Goal: Task Accomplishment & Management: Complete application form

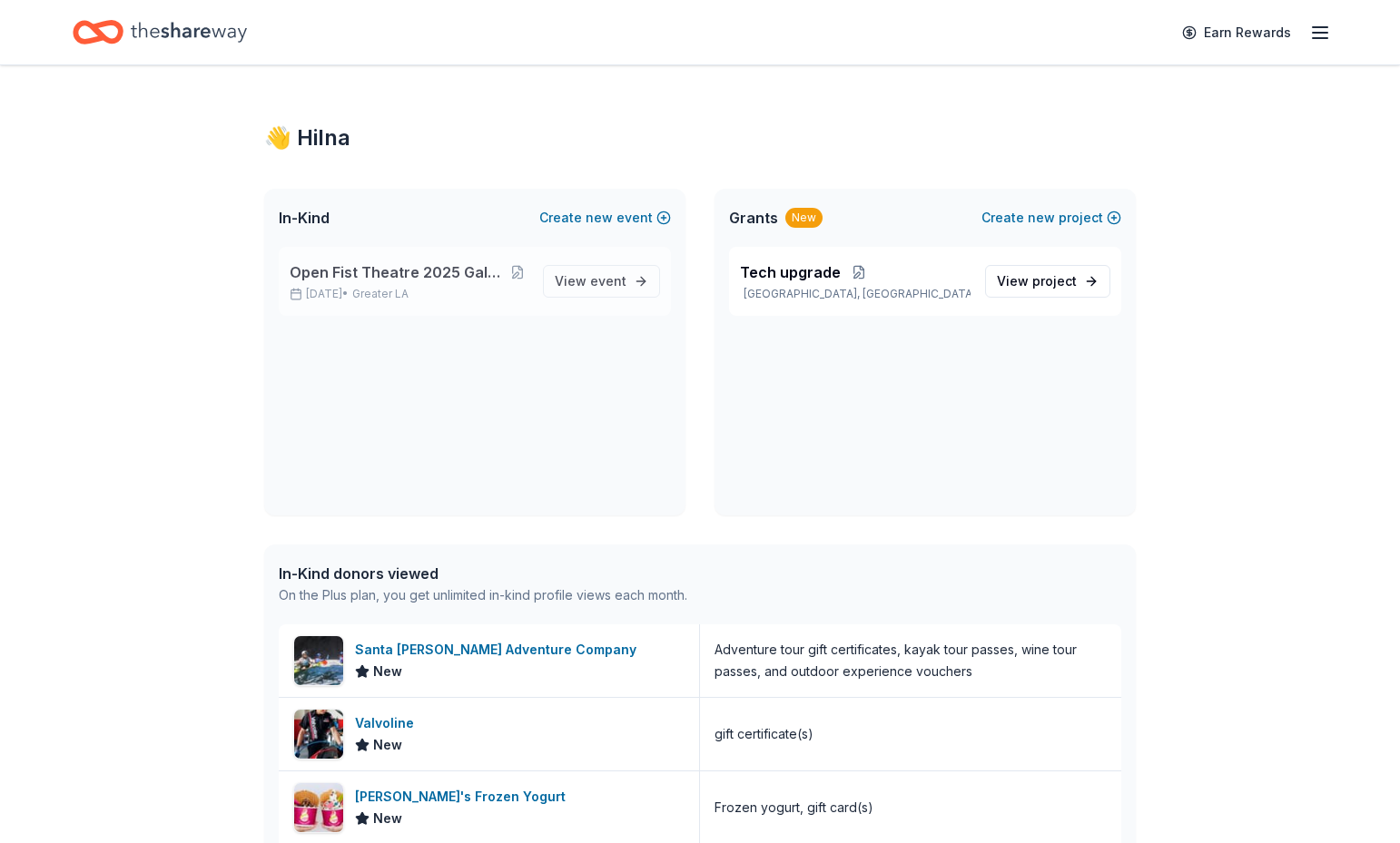
click at [401, 278] on span "Open Fist Theatre 2025 Gala: A Night at the Museum" at bounding box center [398, 272] width 218 height 22
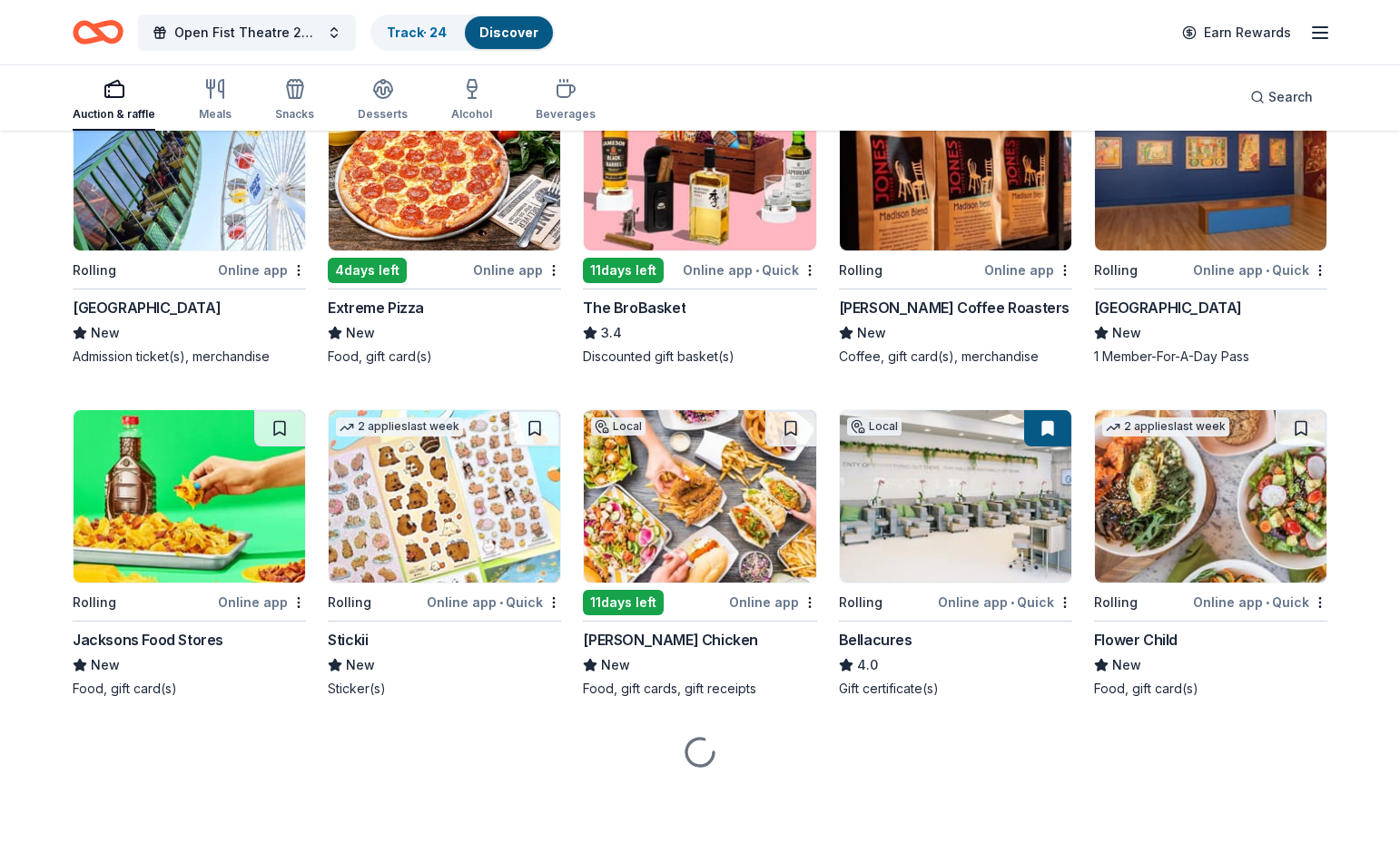
scroll to position [1622, 0]
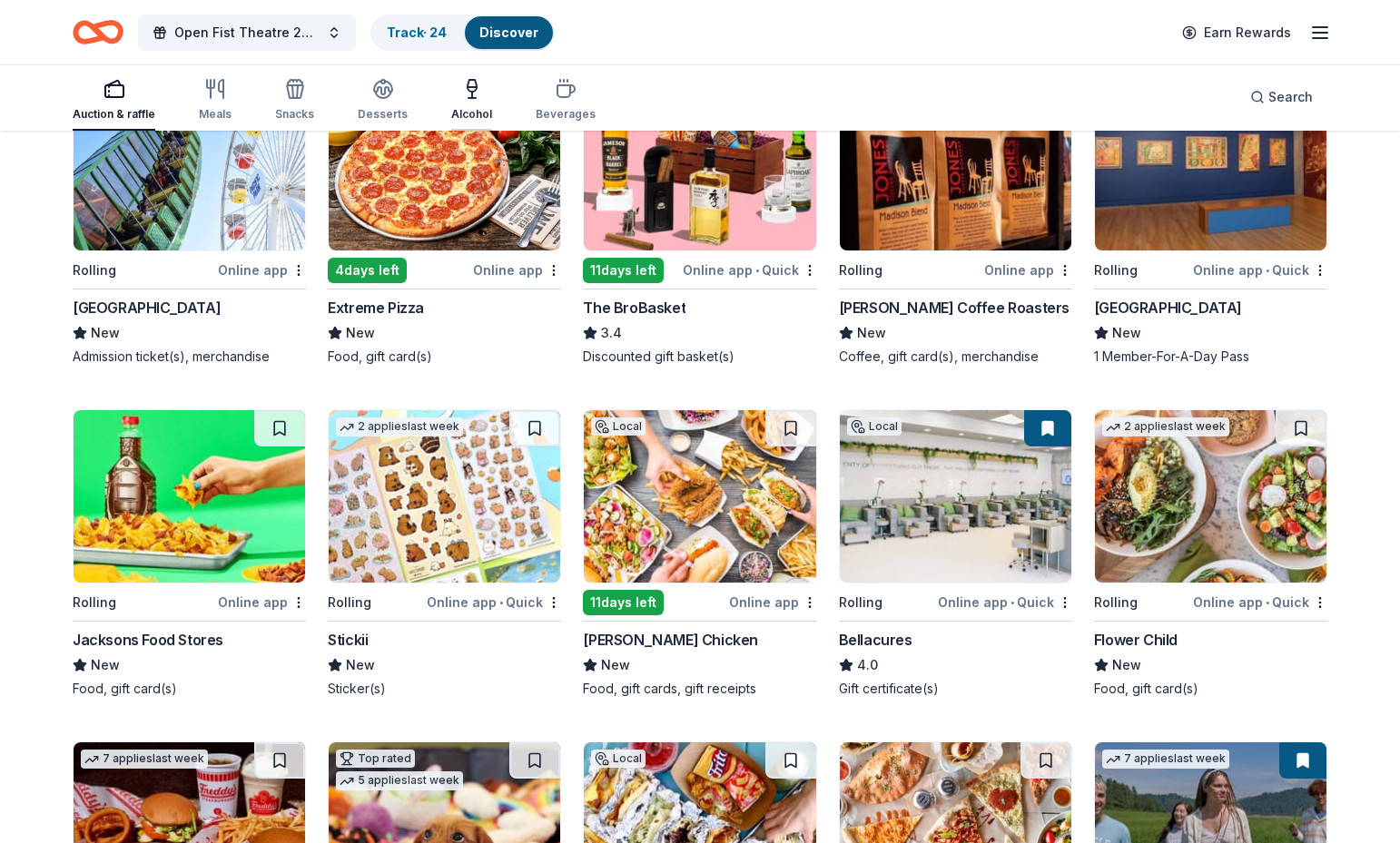
click at [451, 100] on div "Alcohol" at bounding box center [472, 100] width 41 height 44
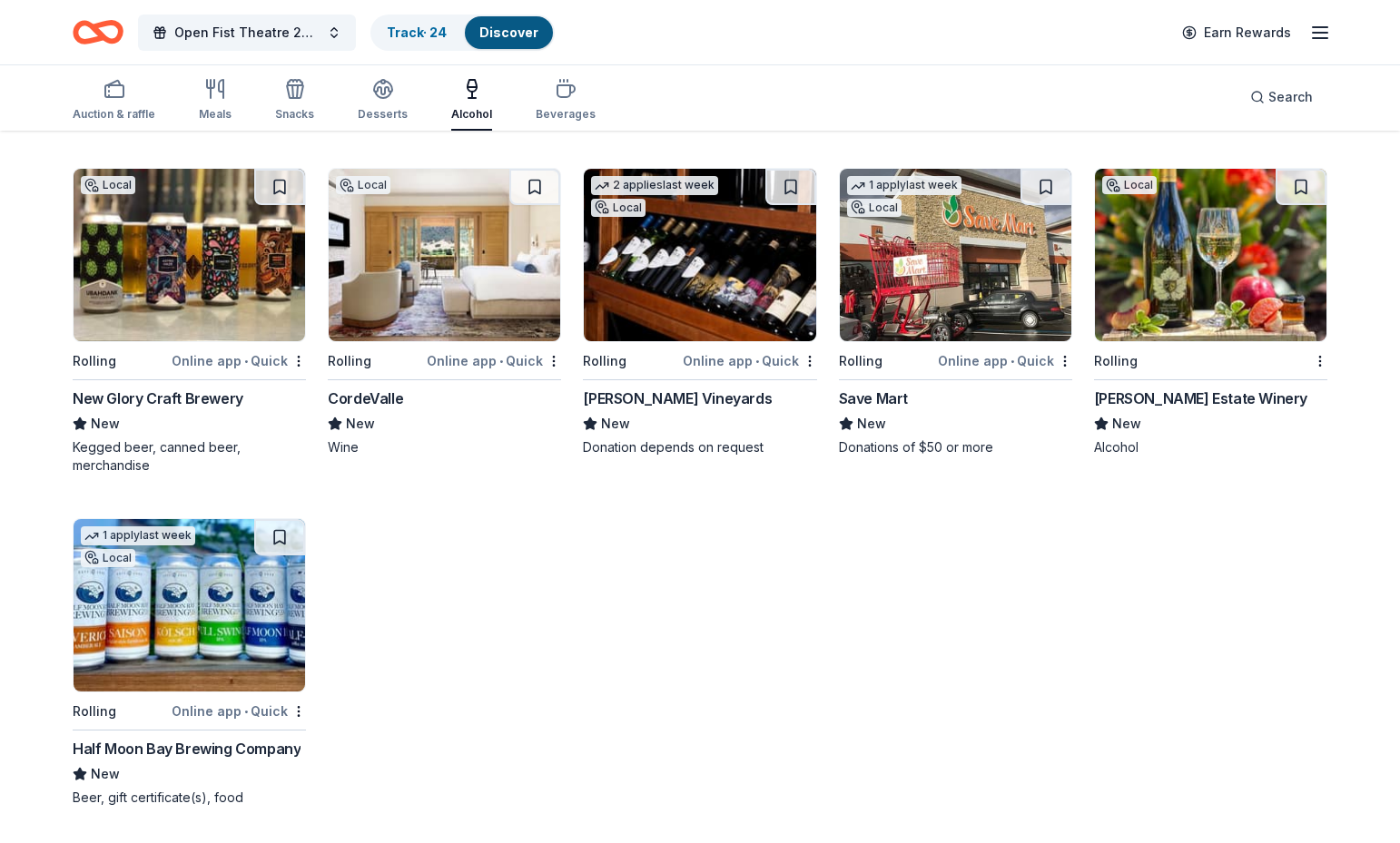
scroll to position [1549, 0]
click at [1191, 402] on div "Carter Estate Winery" at bounding box center [1200, 398] width 213 height 22
click at [384, 399] on div "CordeValle" at bounding box center [365, 398] width 75 height 22
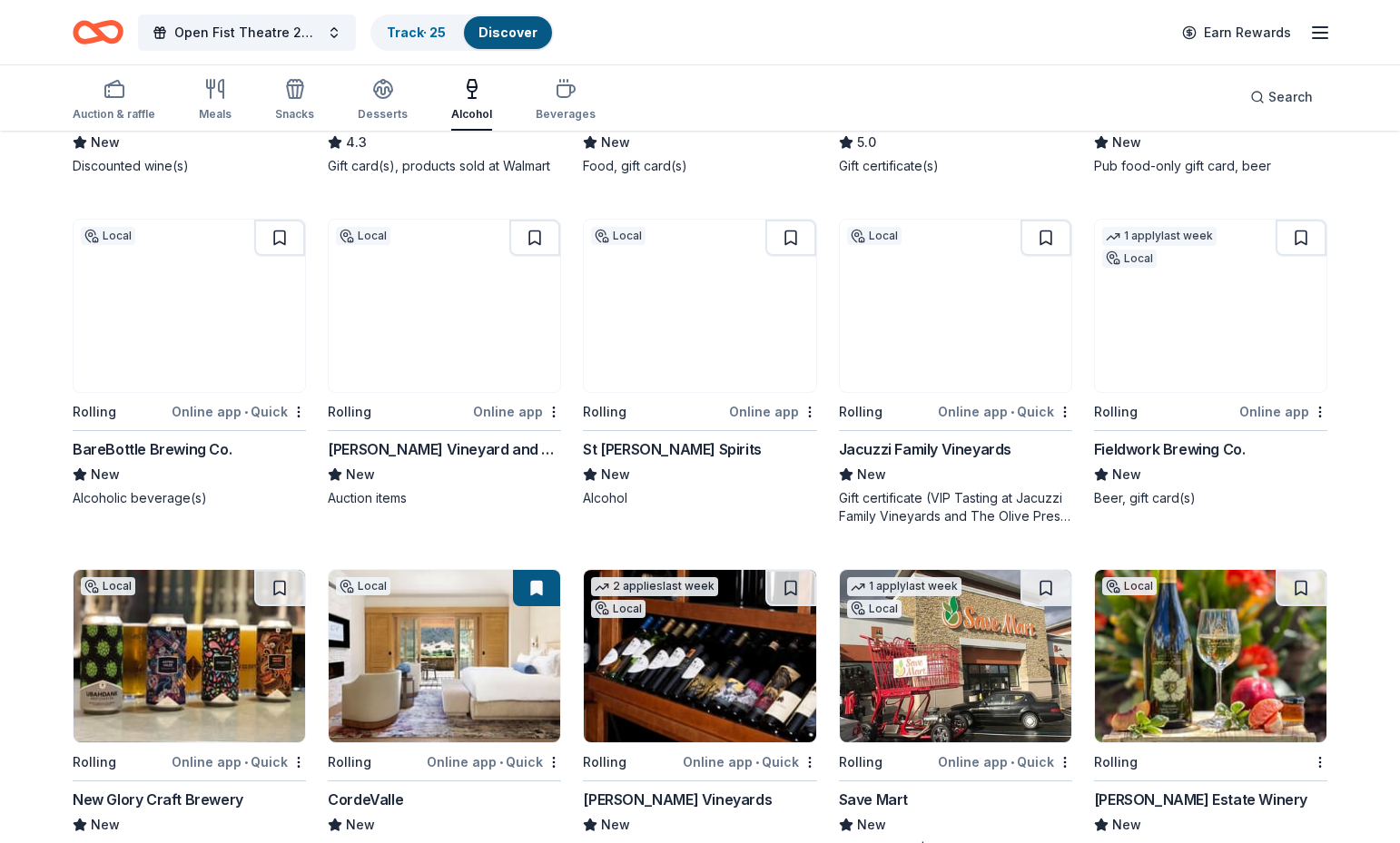
scroll to position [1132, 0]
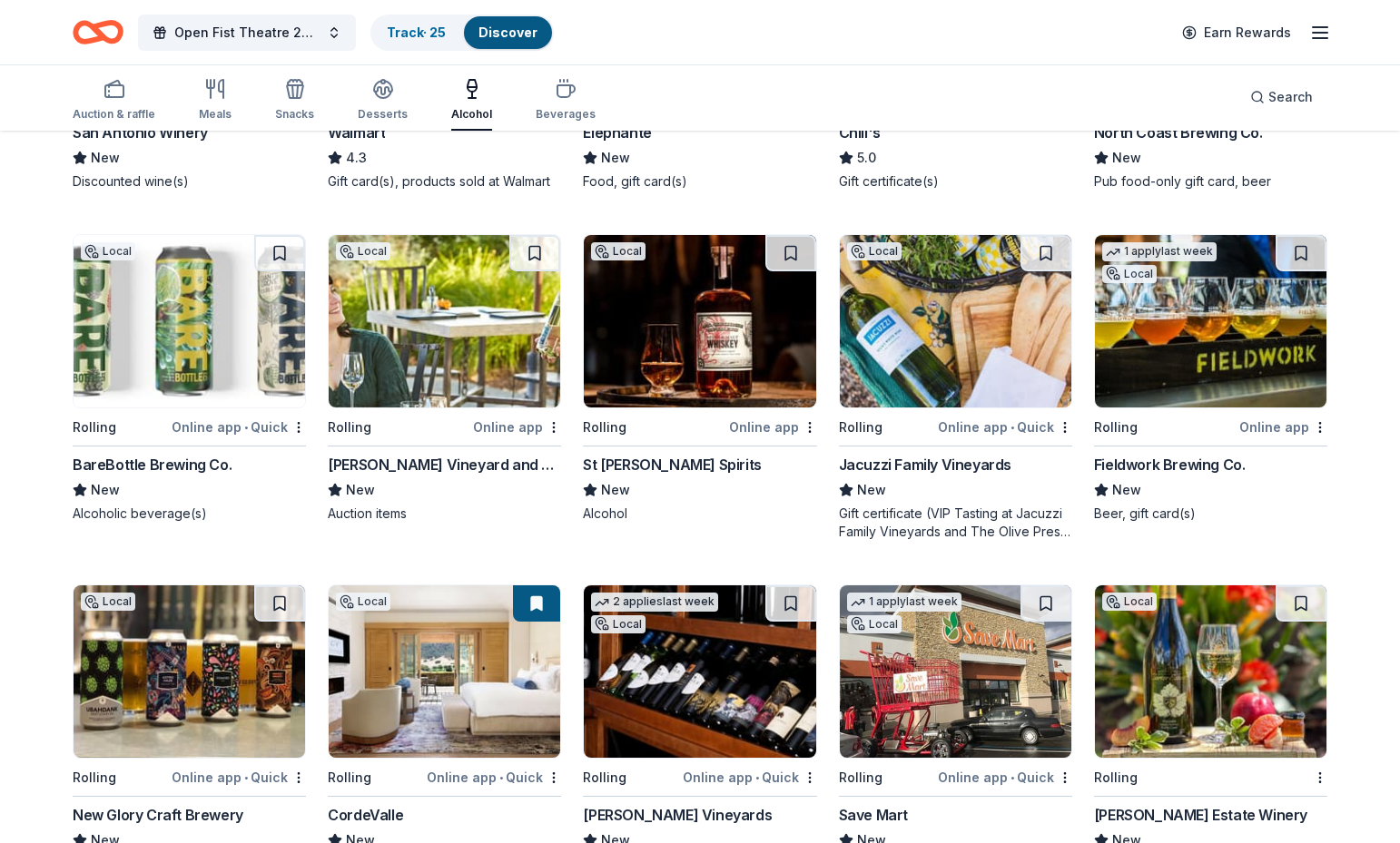
click at [928, 411] on div "Local Rolling Online app • Quick Jacuzzi Family Vineyards New Gift certificate …" at bounding box center [956, 387] width 234 height 307
click at [714, 391] on img at bounding box center [700, 321] width 232 height 172
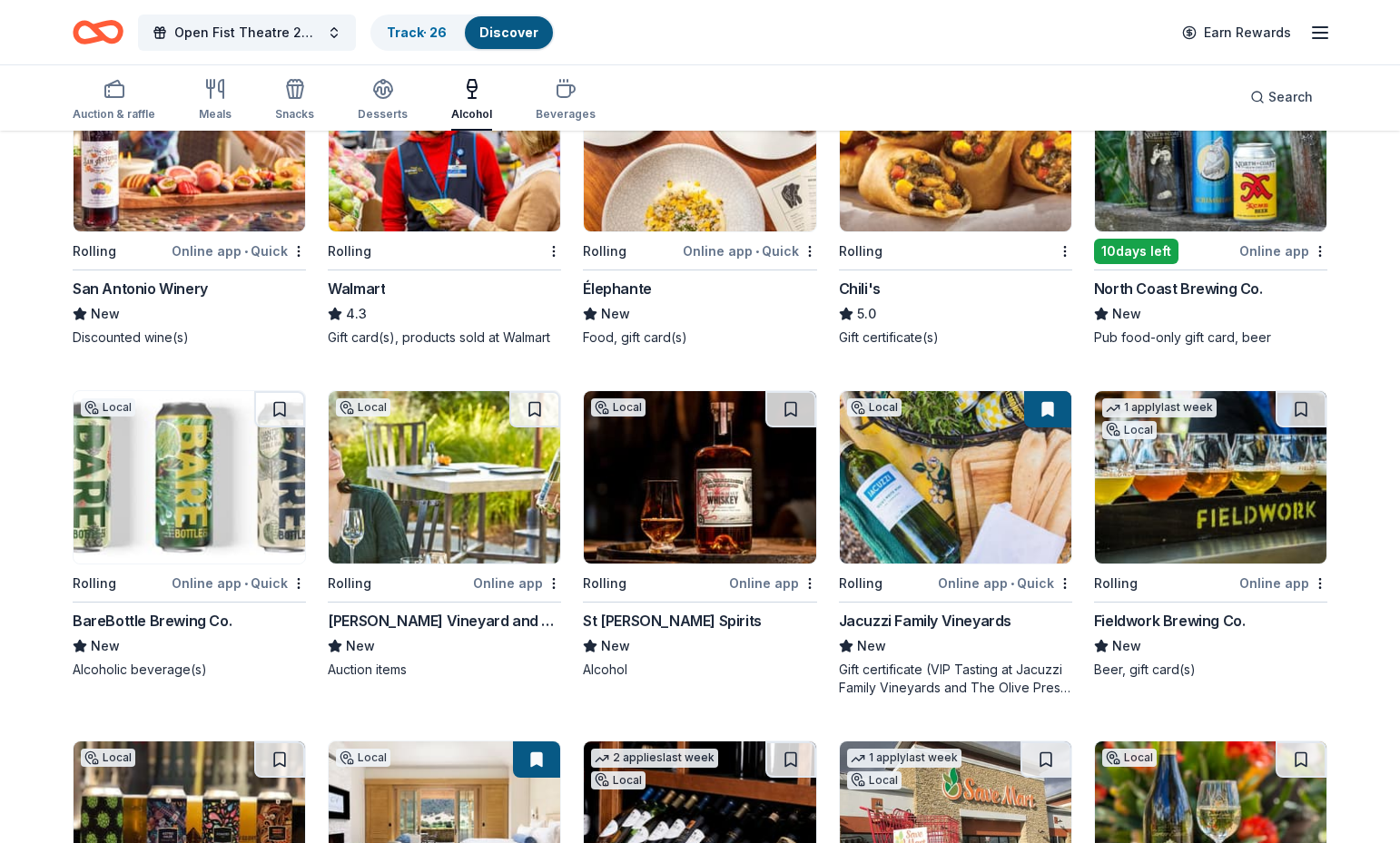
scroll to position [981, 0]
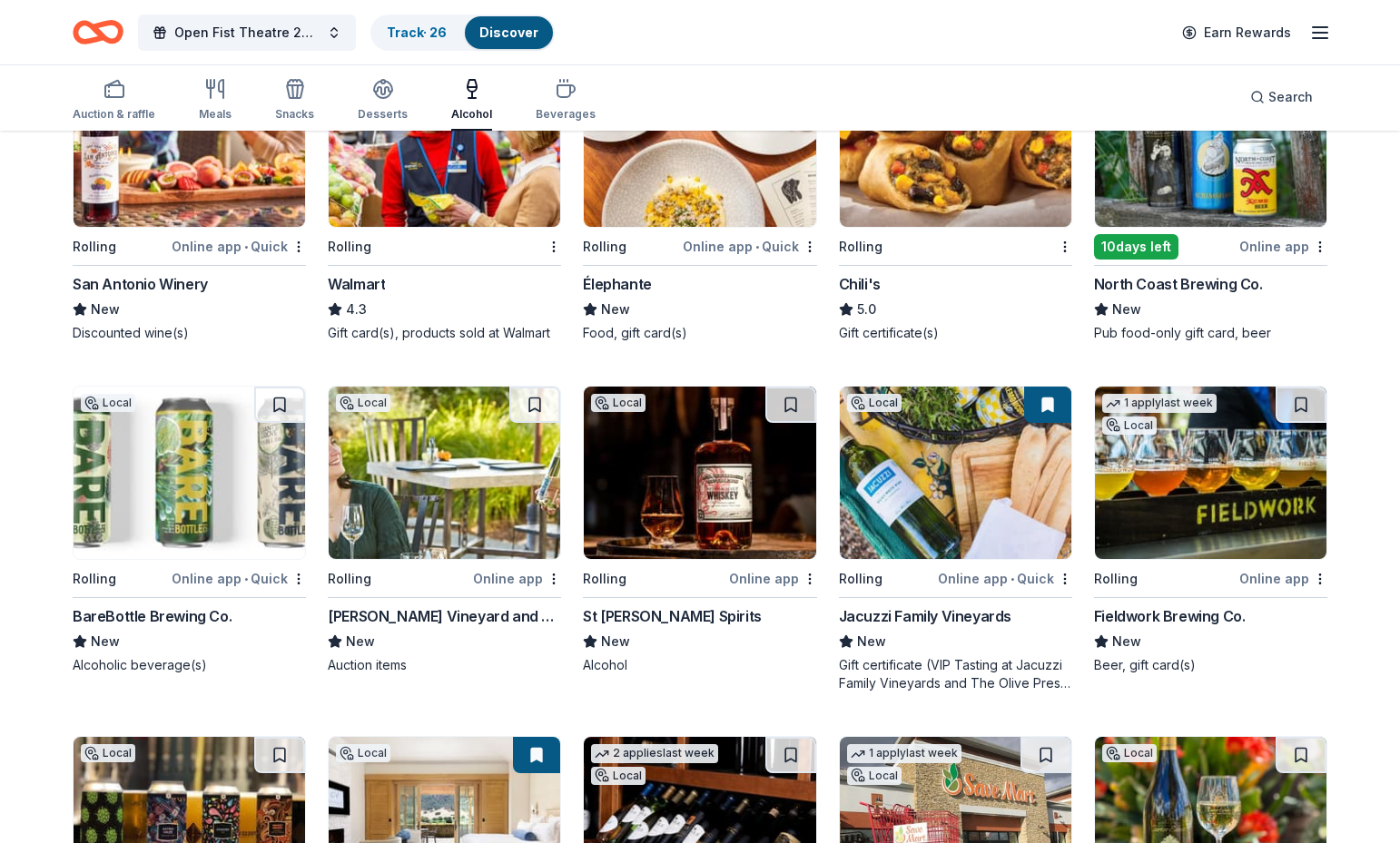
click at [1224, 465] on img at bounding box center [1210, 472] width 232 height 172
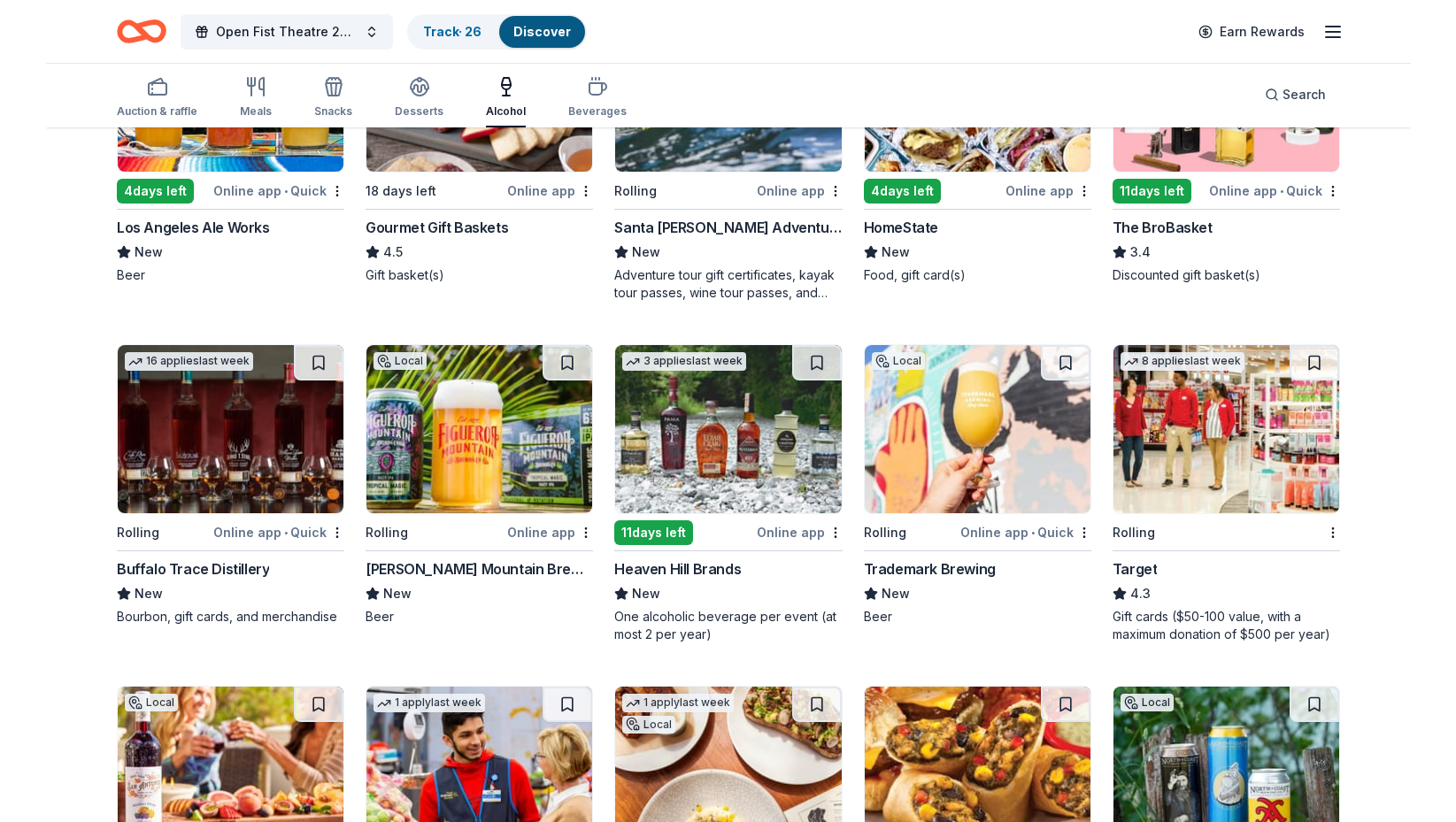
scroll to position [308, 0]
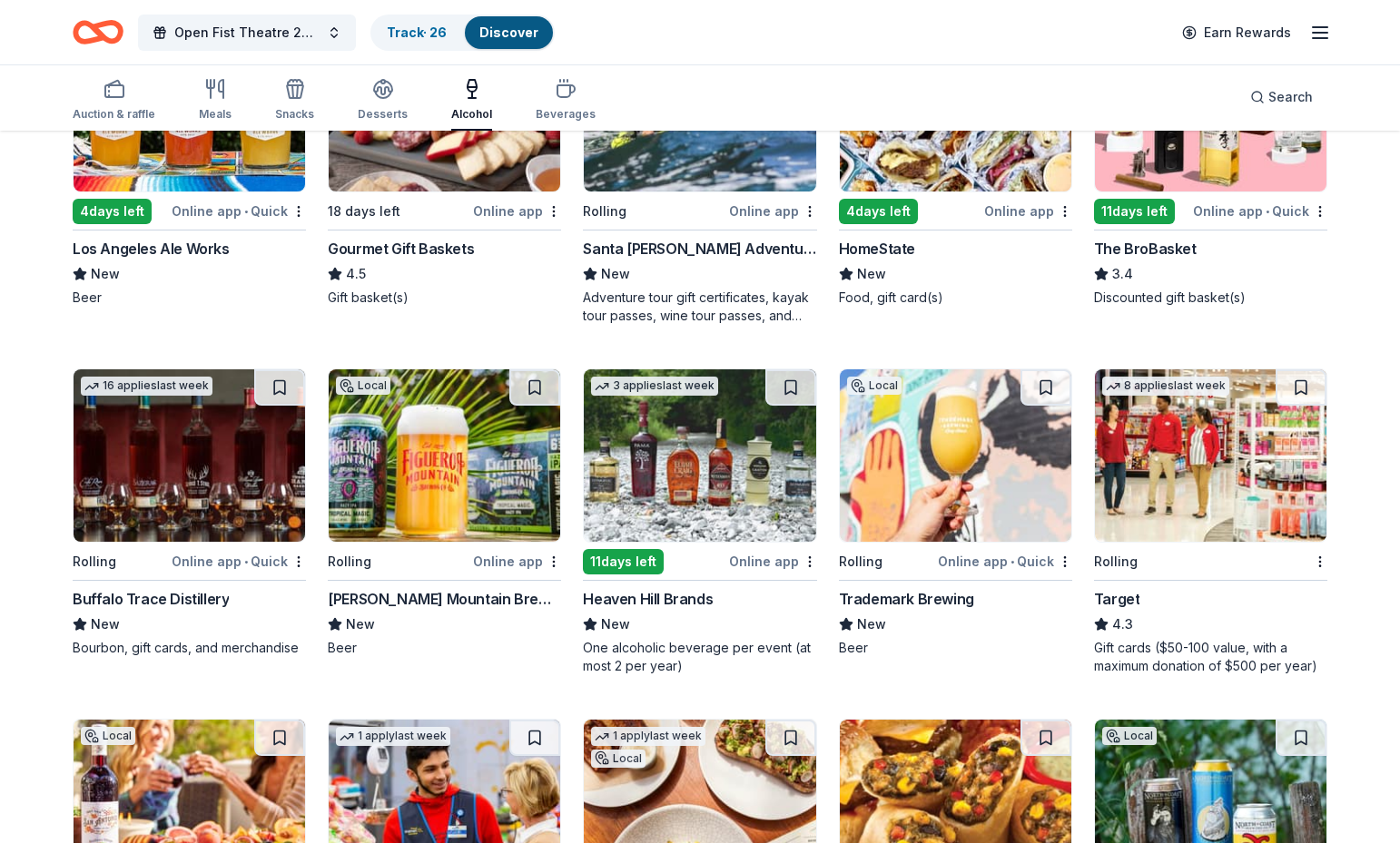
click at [714, 475] on img at bounding box center [700, 456] width 232 height 172
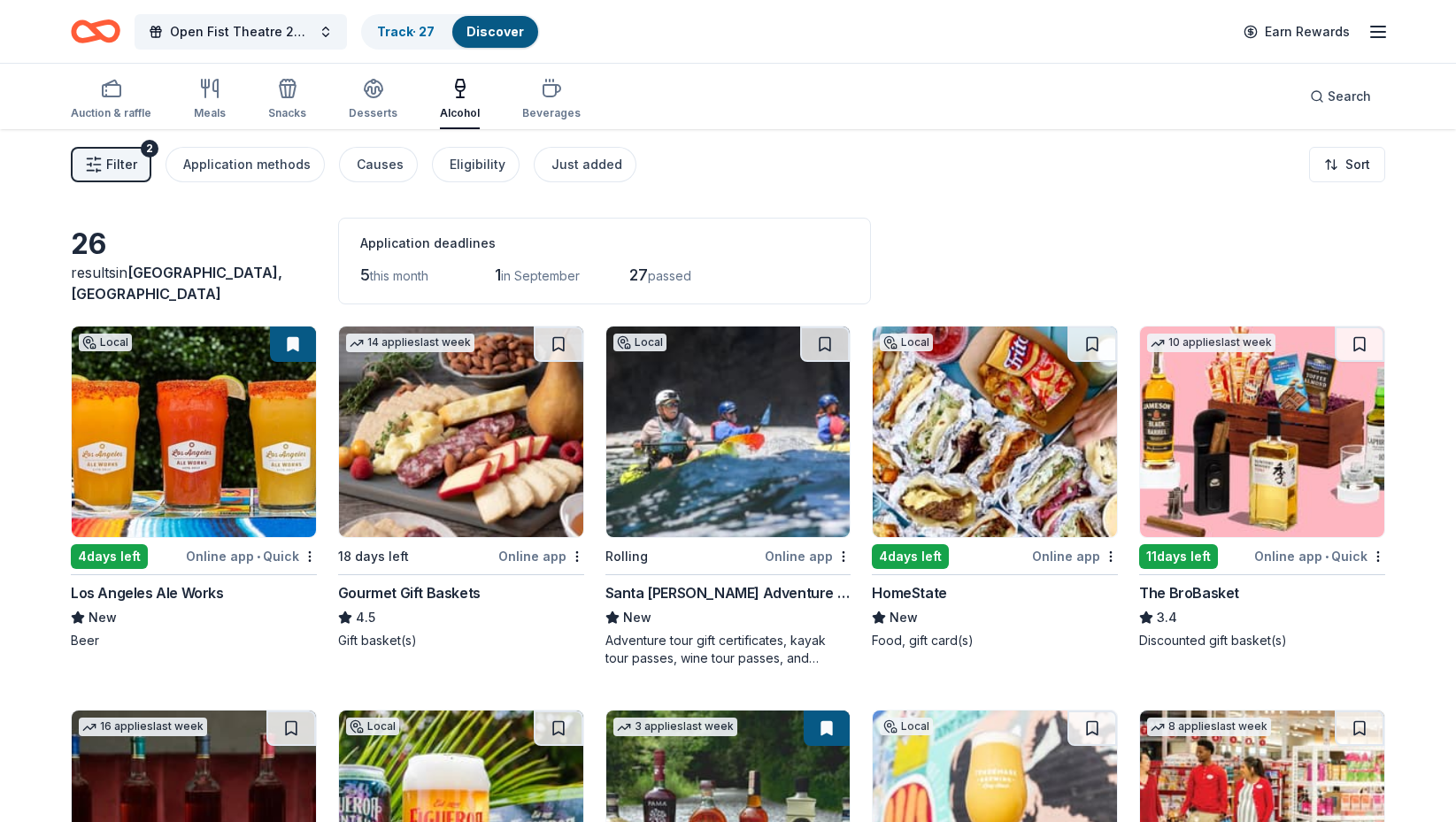
scroll to position [0, 0]
click at [370, 104] on div "Desserts" at bounding box center [373, 99] width 49 height 43
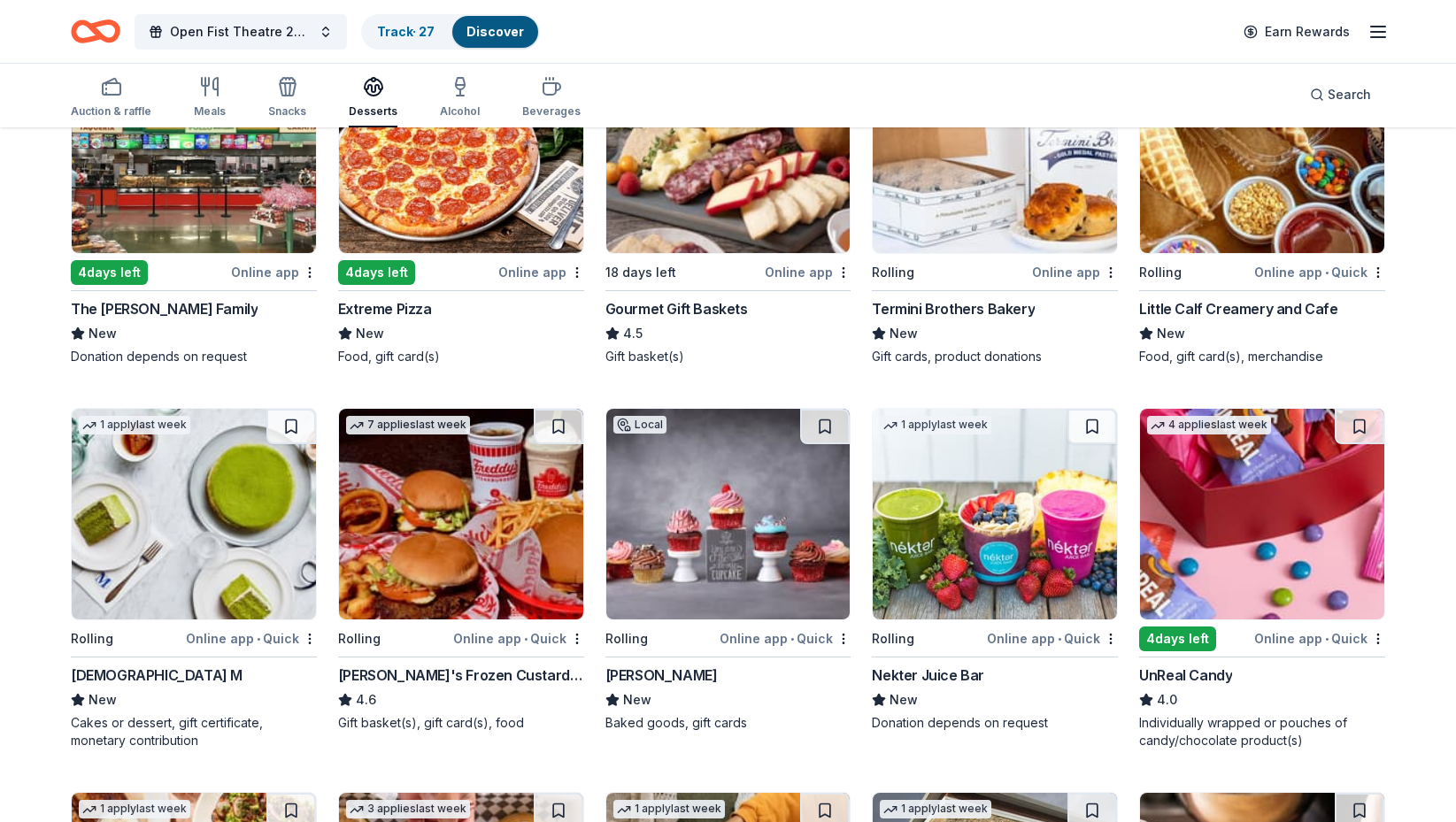
scroll to position [287, 0]
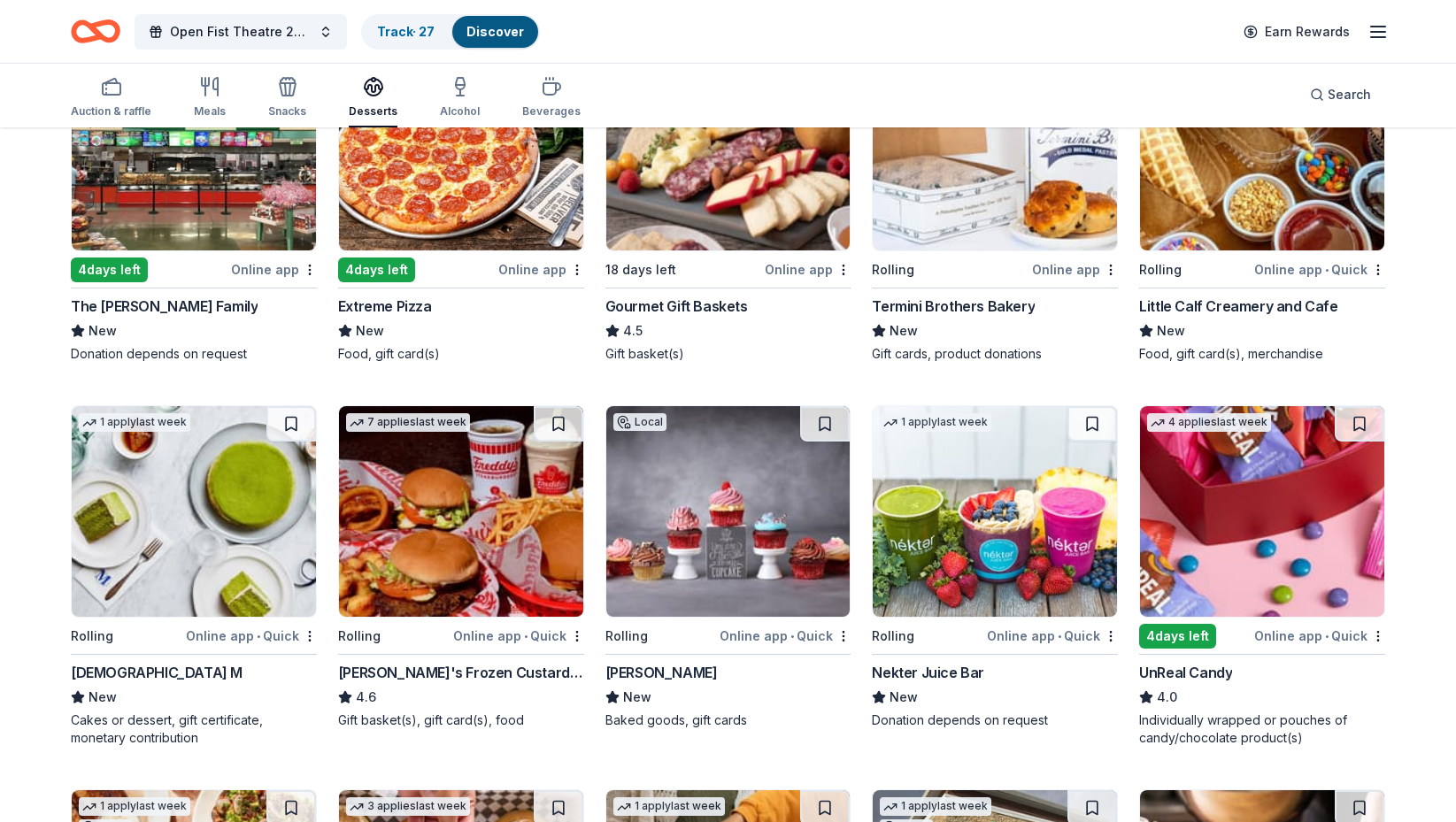
click at [983, 536] on img at bounding box center [995, 511] width 244 height 211
click at [1096, 422] on button at bounding box center [1092, 423] width 50 height 35
click at [1094, 418] on button at bounding box center [1094, 423] width 46 height 35
click at [995, 497] on img at bounding box center [995, 511] width 244 height 211
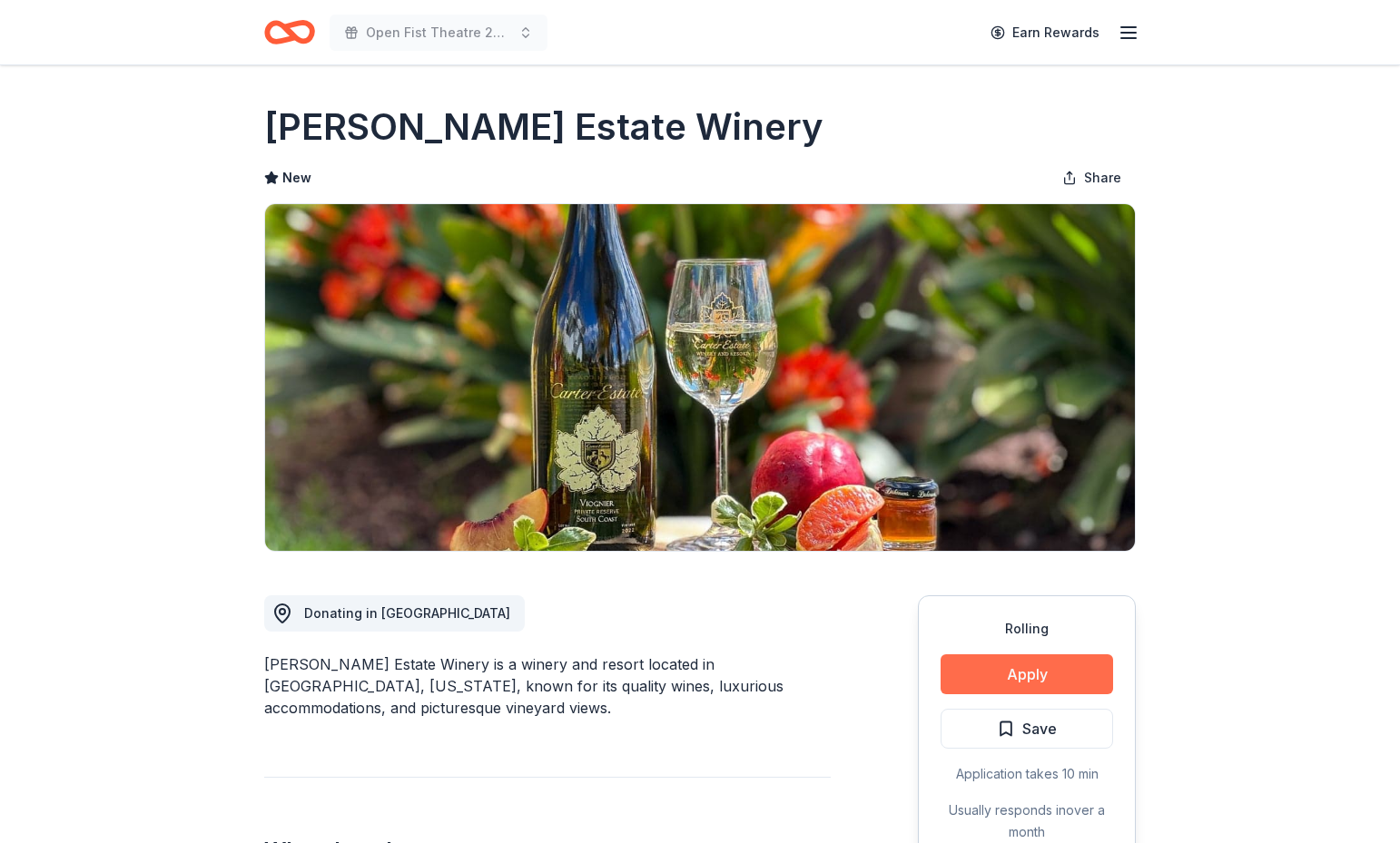
click at [1060, 668] on button "Apply" at bounding box center [1027, 674] width 172 height 40
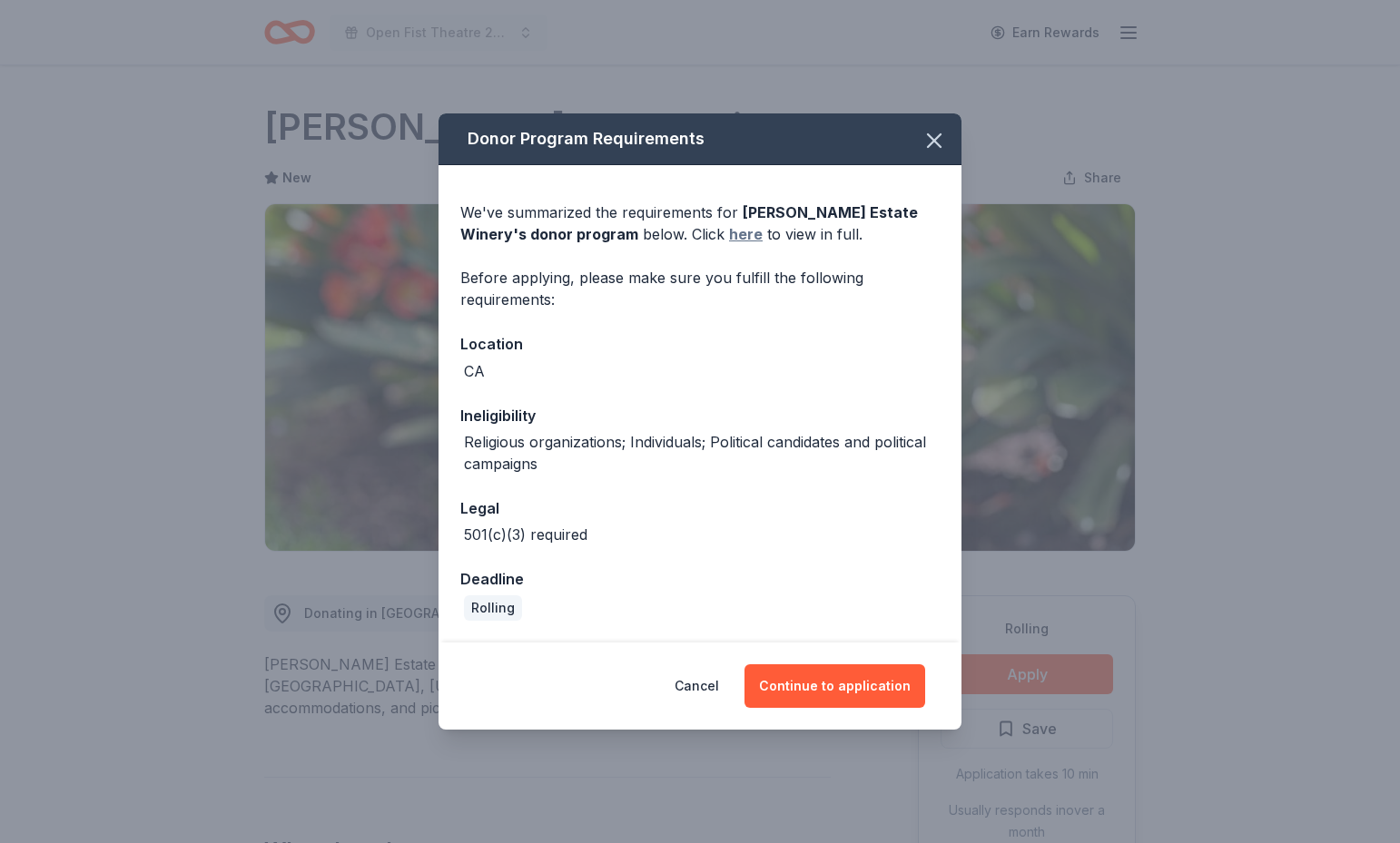
click at [729, 239] on link "here" at bounding box center [745, 234] width 33 height 22
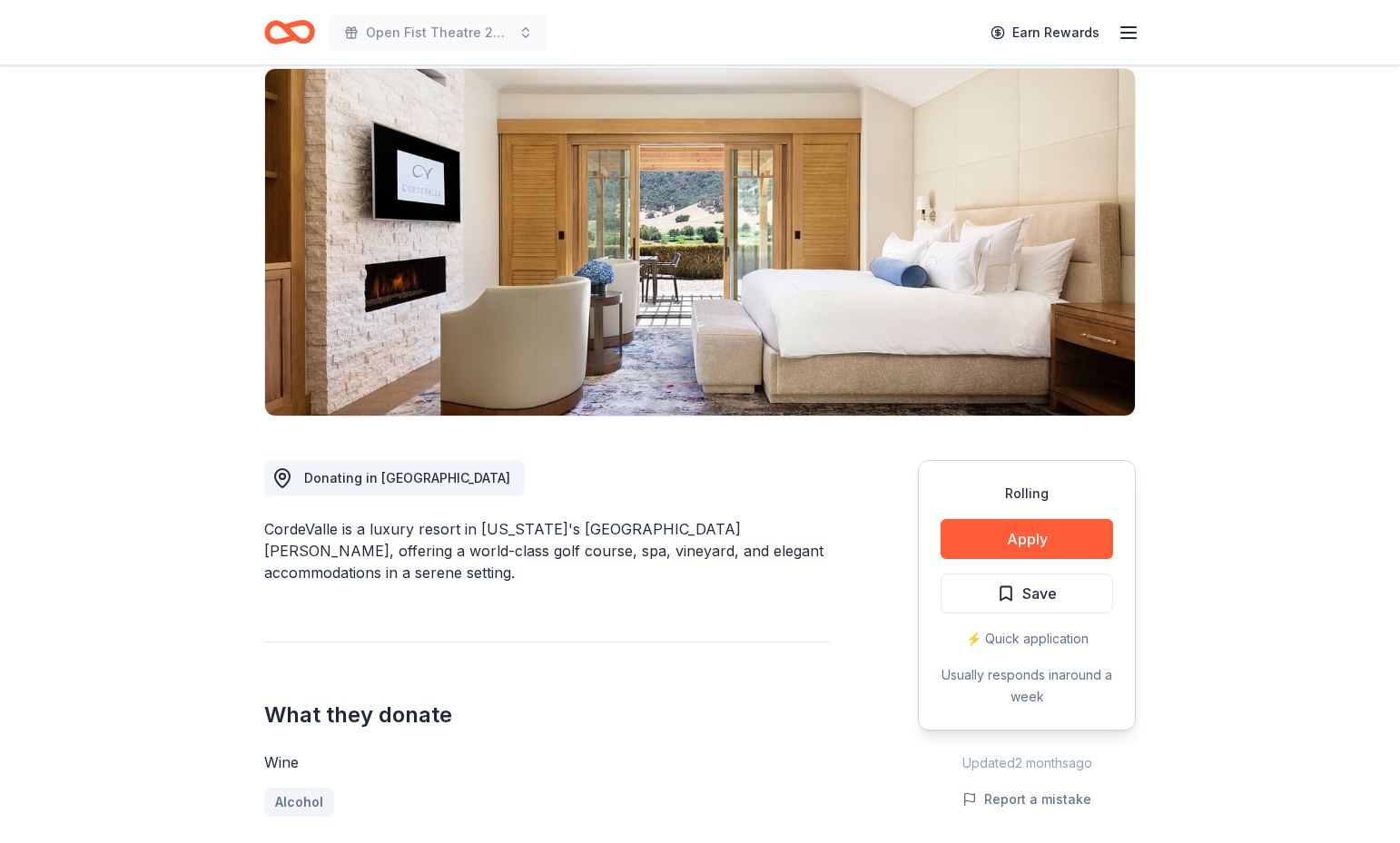
scroll to position [131, 0]
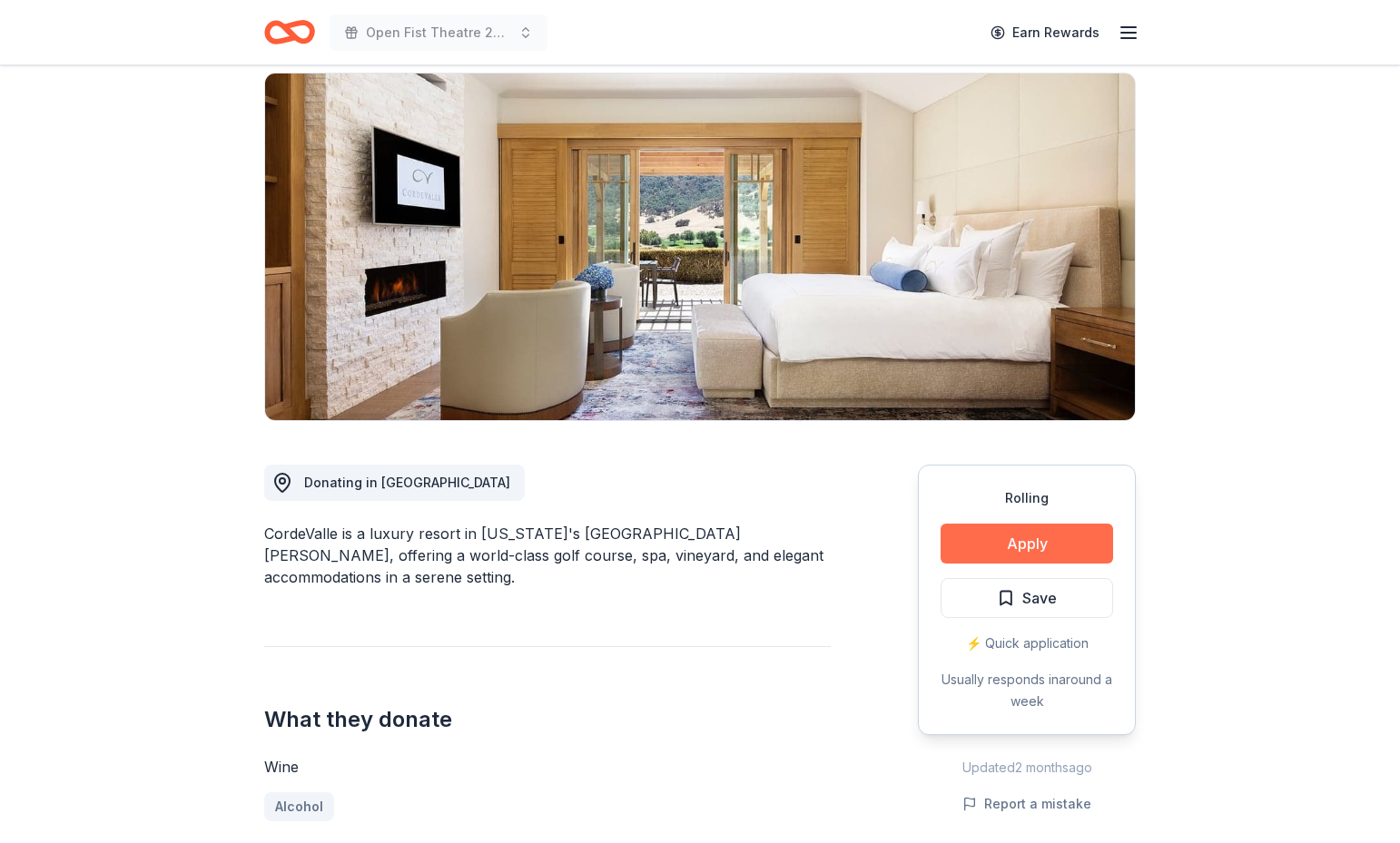
click at [1041, 548] on button "Apply" at bounding box center [1027, 544] width 172 height 40
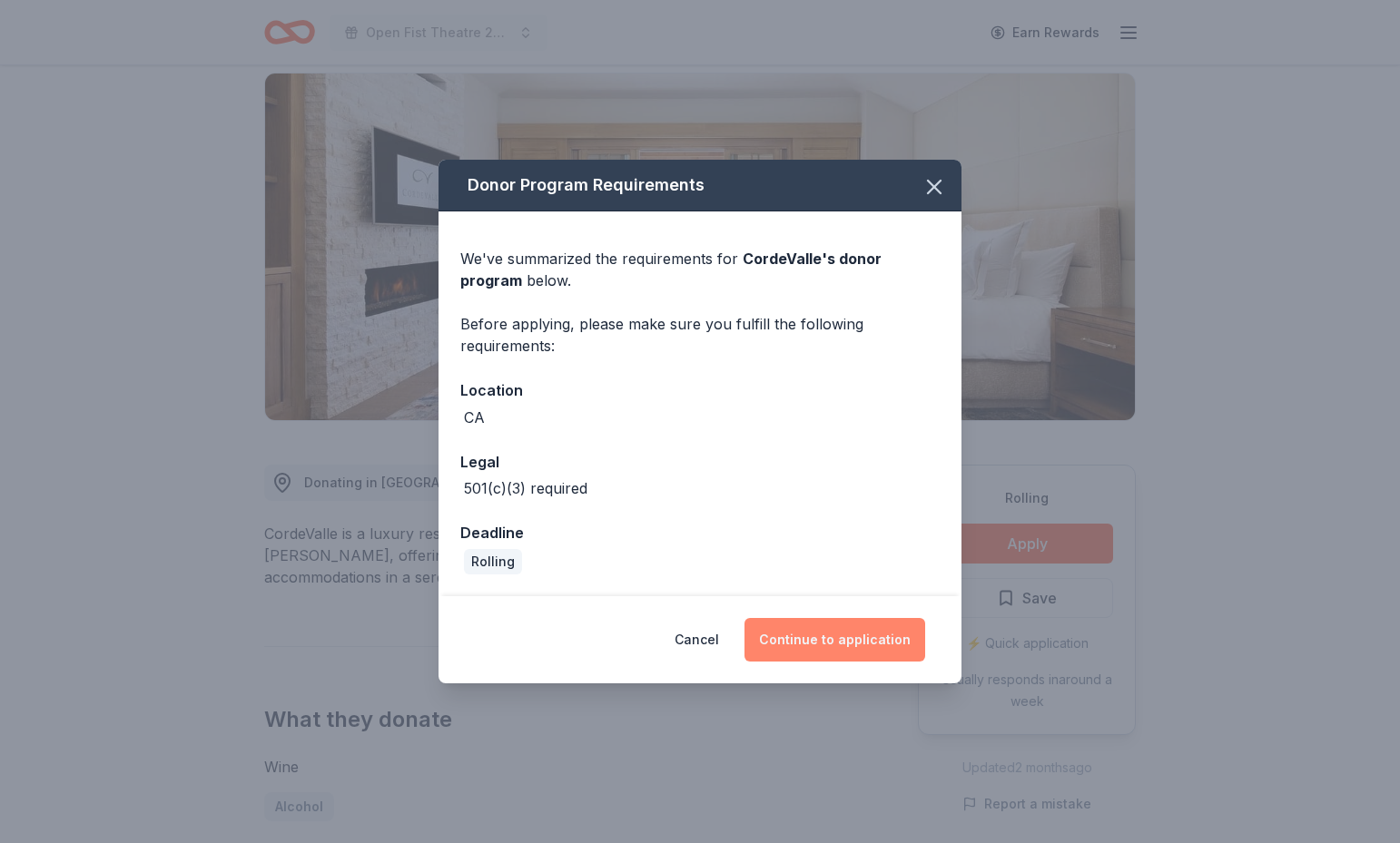
click at [861, 639] on button "Continue to application" at bounding box center [835, 640] width 181 height 44
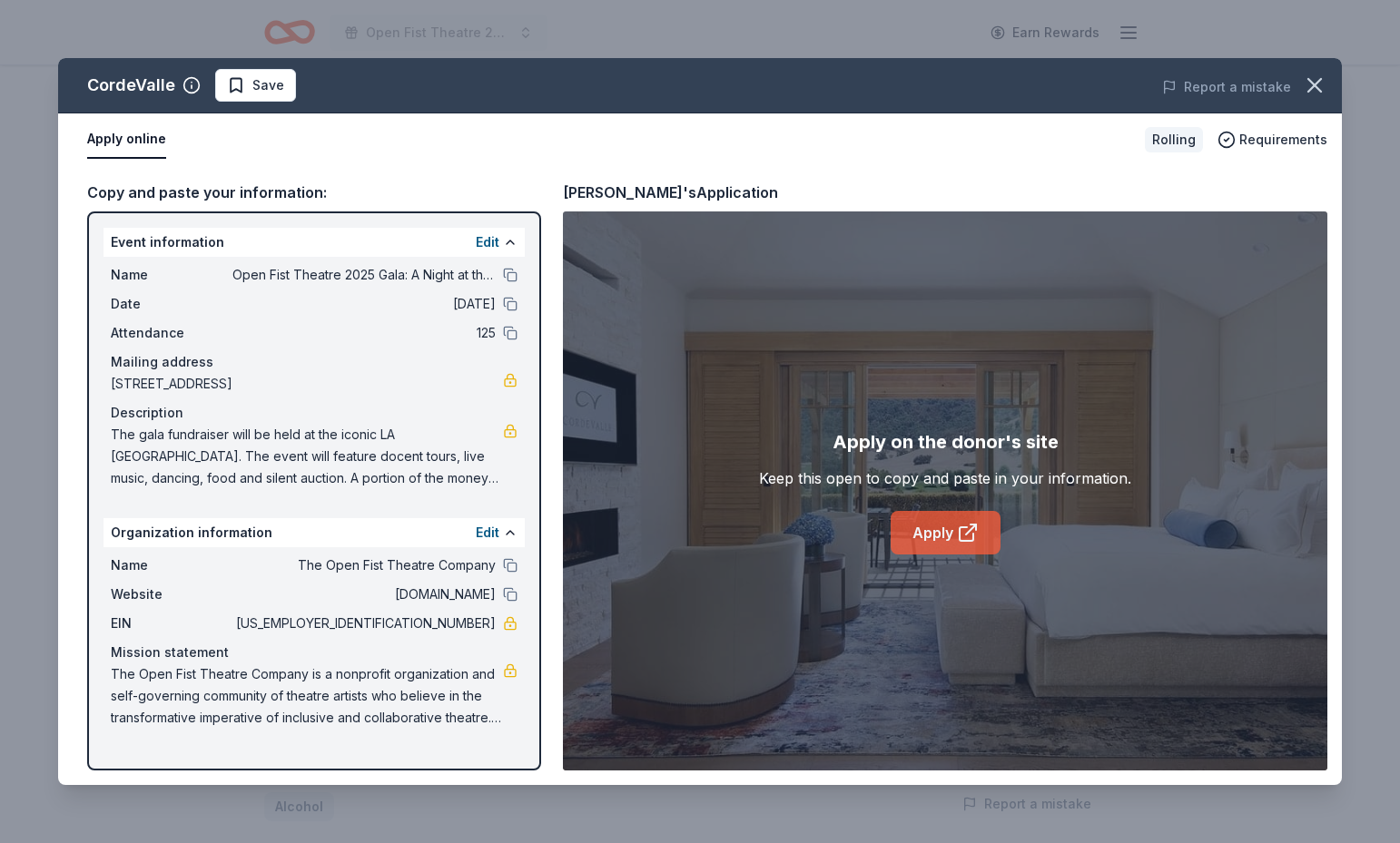
click at [965, 543] on icon at bounding box center [968, 533] width 22 height 22
click at [260, 83] on span "Save" at bounding box center [268, 85] width 31 height 22
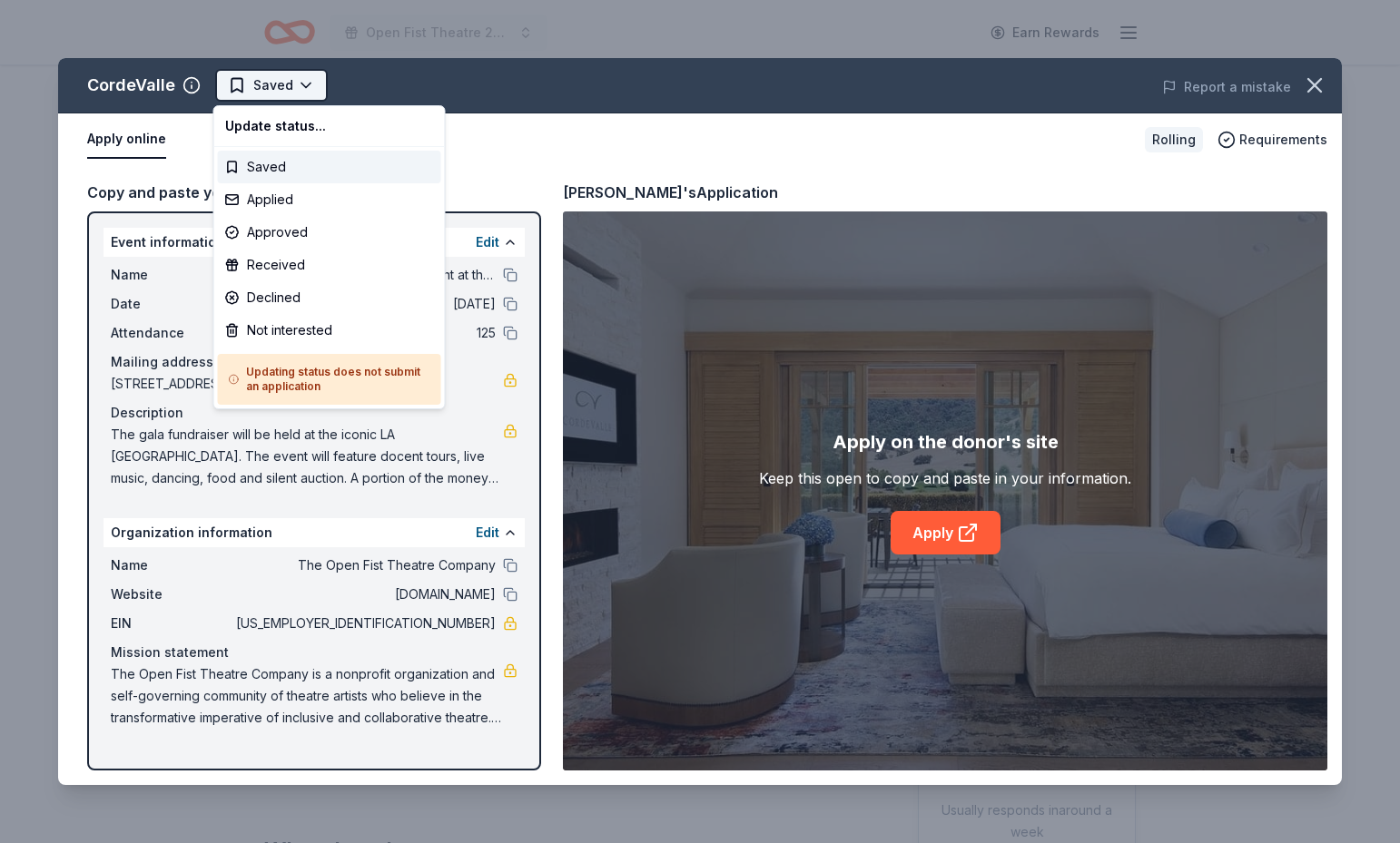
click at [266, 82] on html "Open Fist Theatre 2025 Gala: A Night at the Museum Earn Rewards Rolling Share C…" at bounding box center [700, 422] width 1400 height 843
click at [292, 201] on div "Applied" at bounding box center [330, 199] width 223 height 32
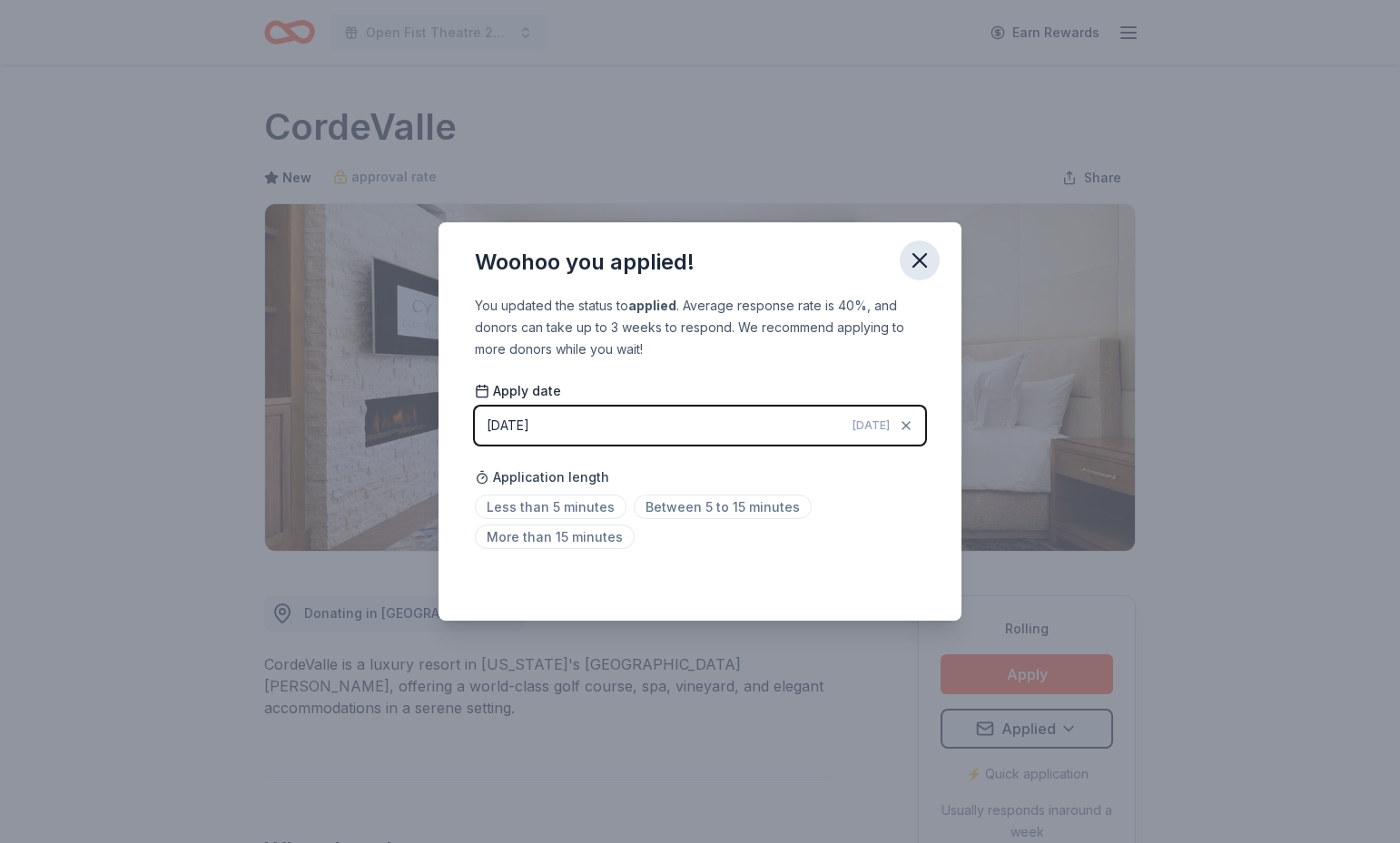
click at [920, 258] on icon "button" at bounding box center [920, 260] width 25 height 25
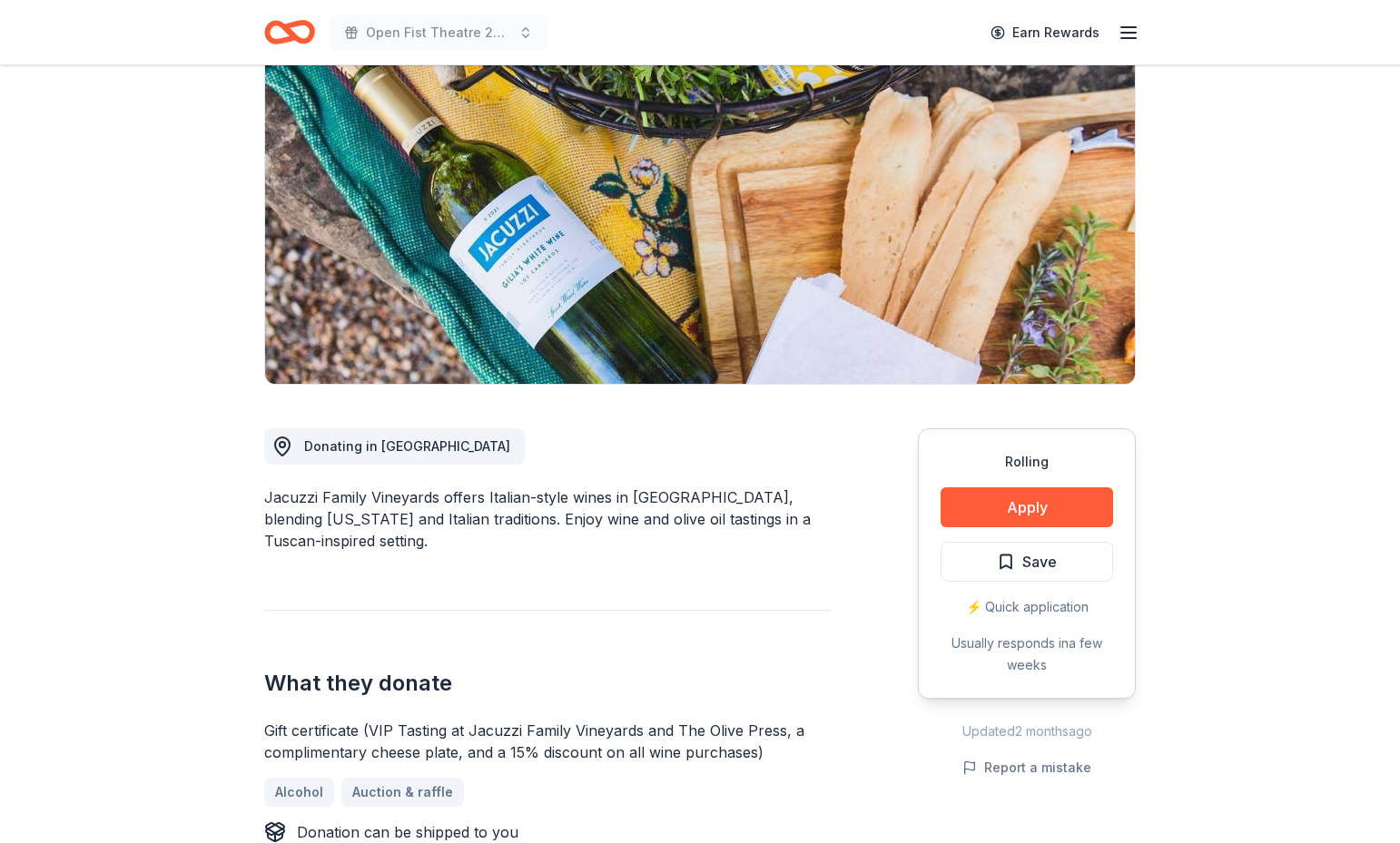
scroll to position [133, 0]
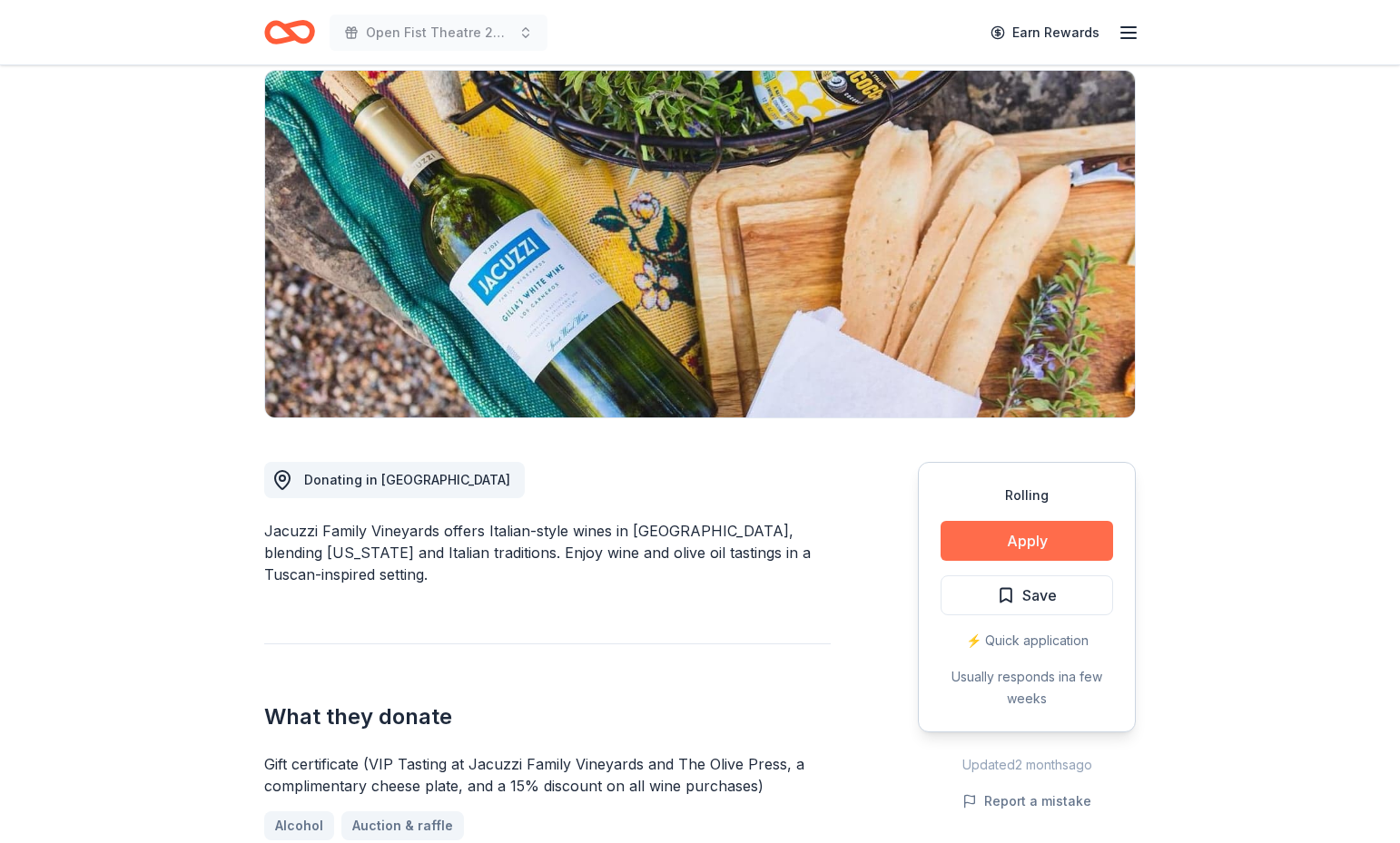
click at [1062, 545] on button "Apply" at bounding box center [1027, 541] width 172 height 40
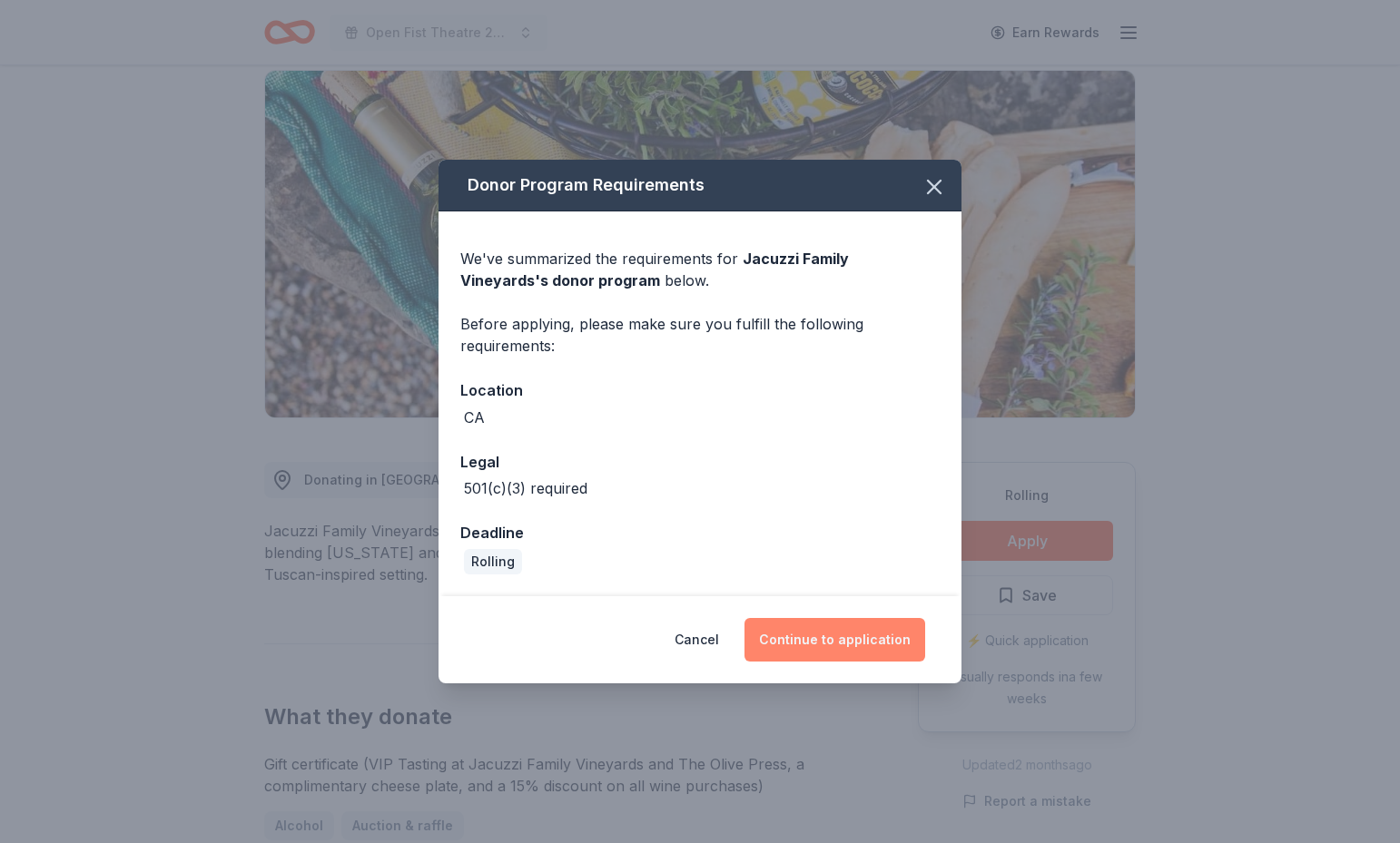
click at [866, 637] on button "Continue to application" at bounding box center [835, 640] width 181 height 44
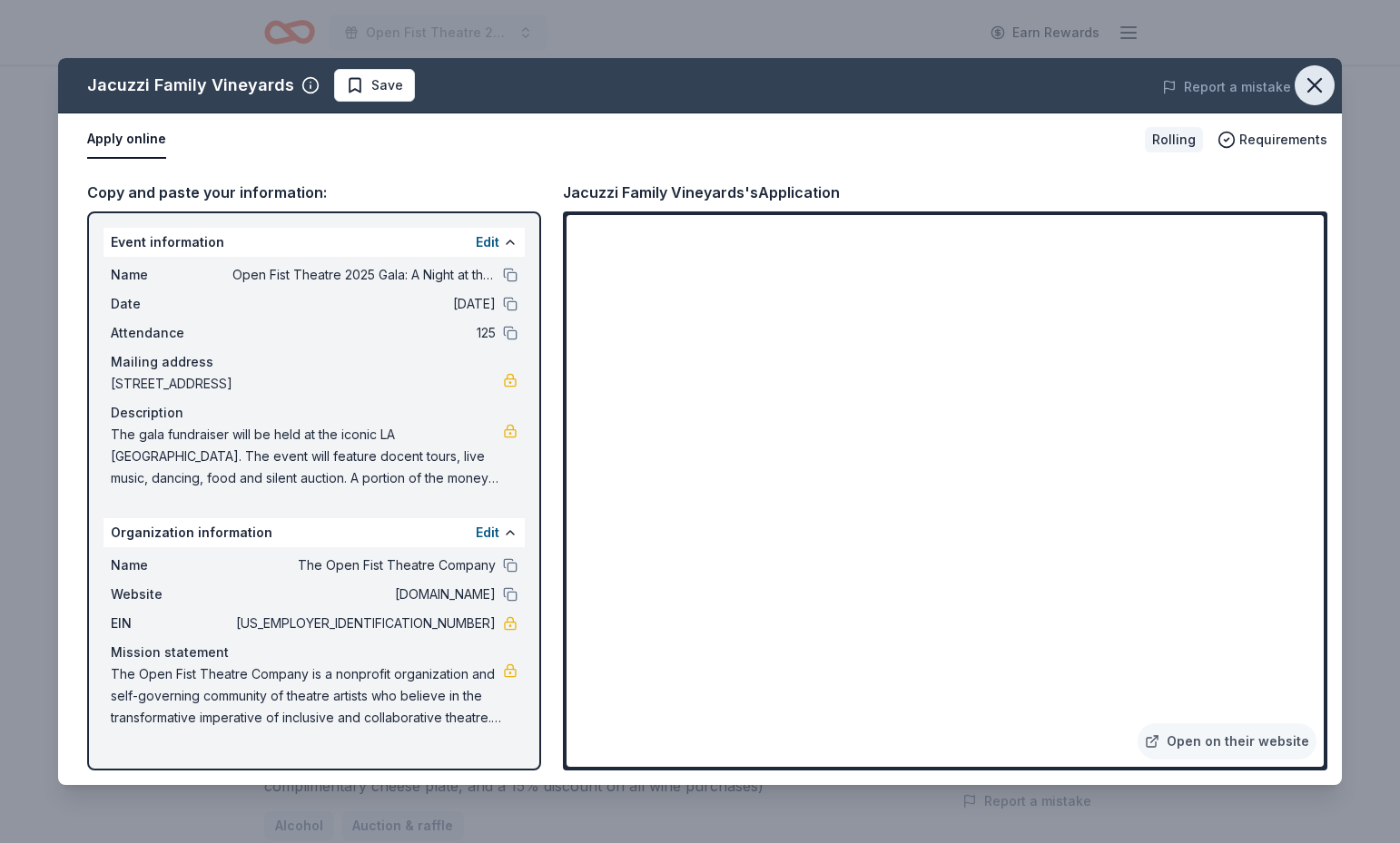
click at [1316, 82] on icon "button" at bounding box center [1315, 85] width 25 height 25
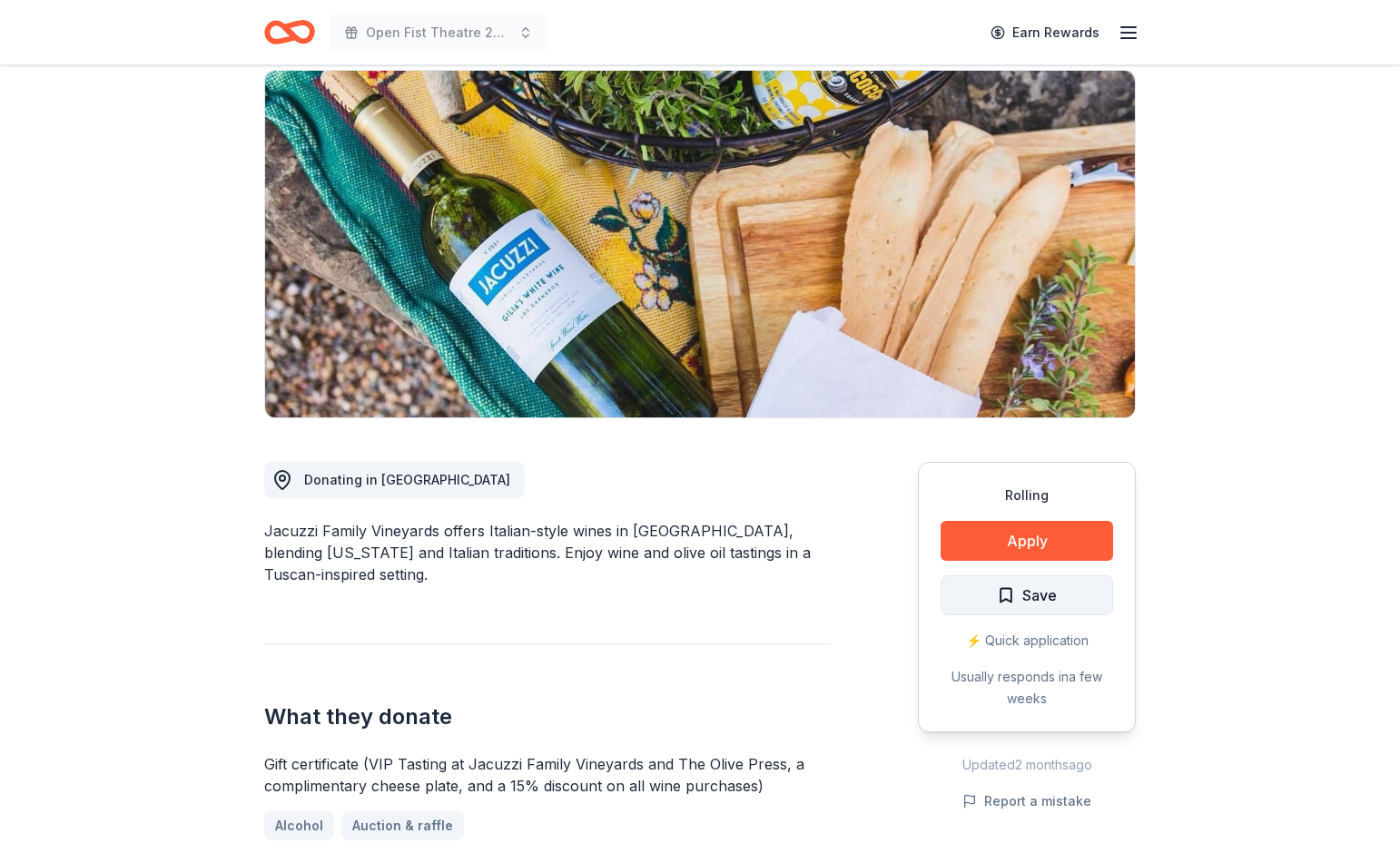
click at [1031, 597] on span "Save" at bounding box center [1039, 596] width 34 height 23
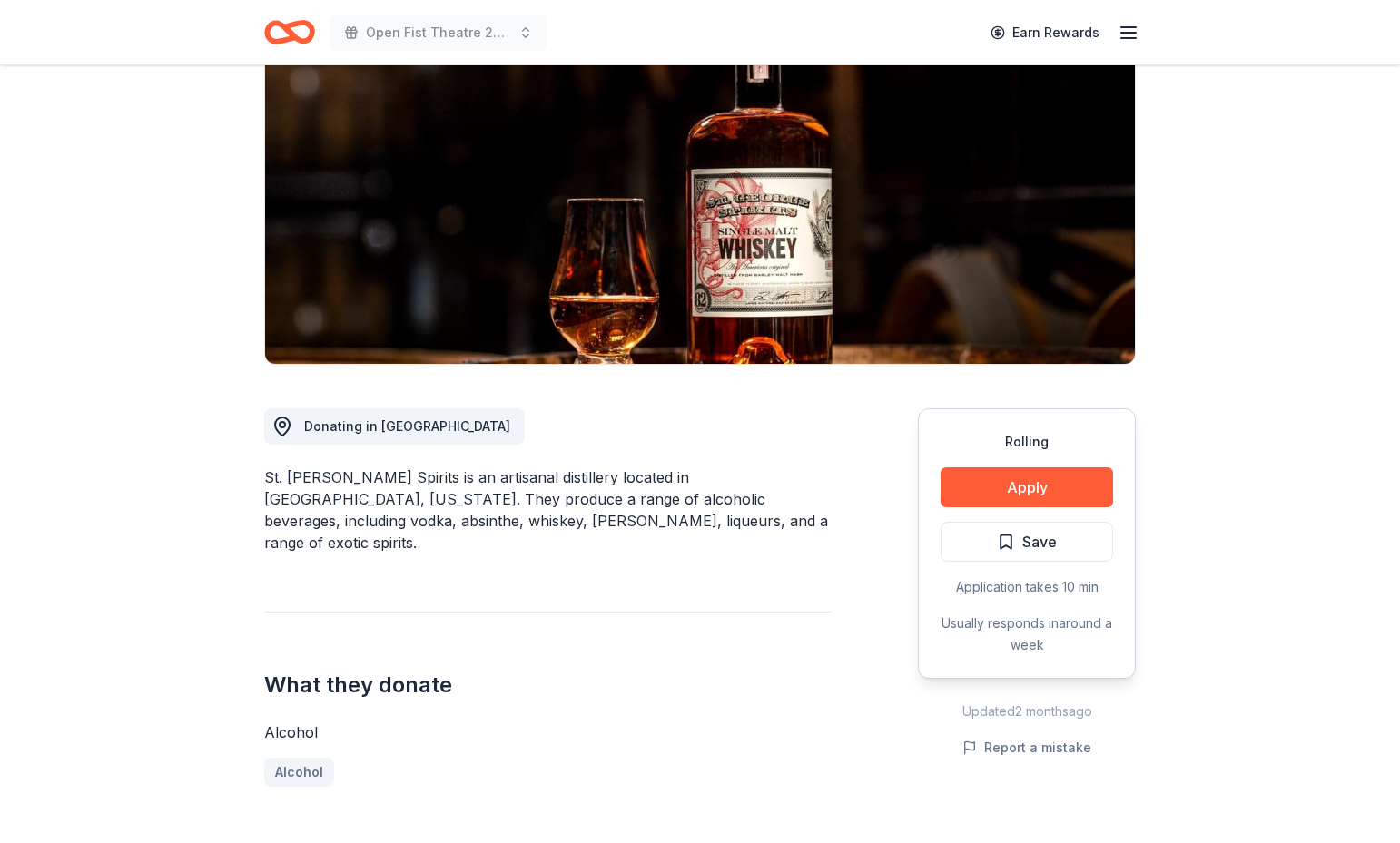
scroll to position [197, 0]
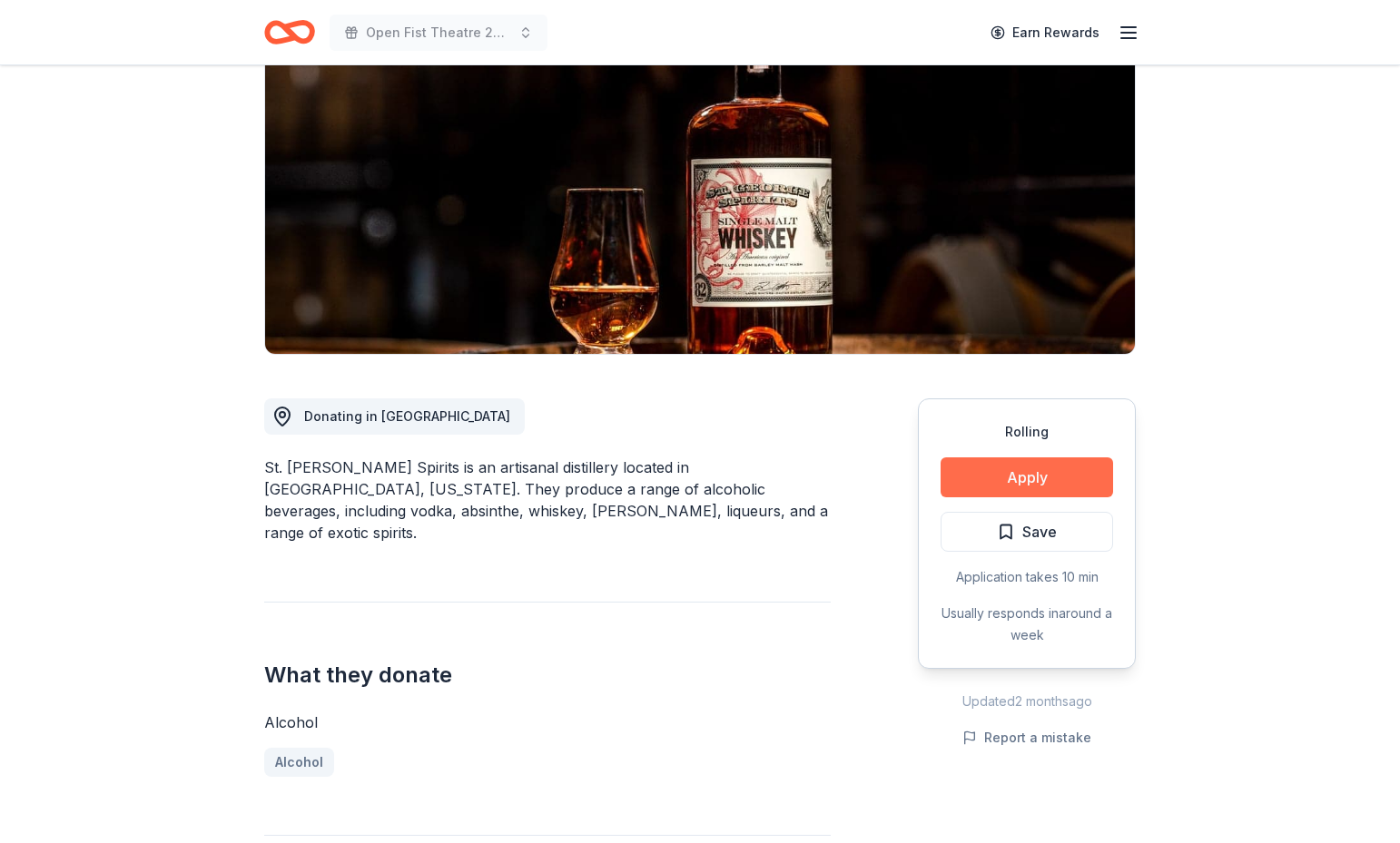
click at [1066, 479] on button "Apply" at bounding box center [1027, 477] width 172 height 40
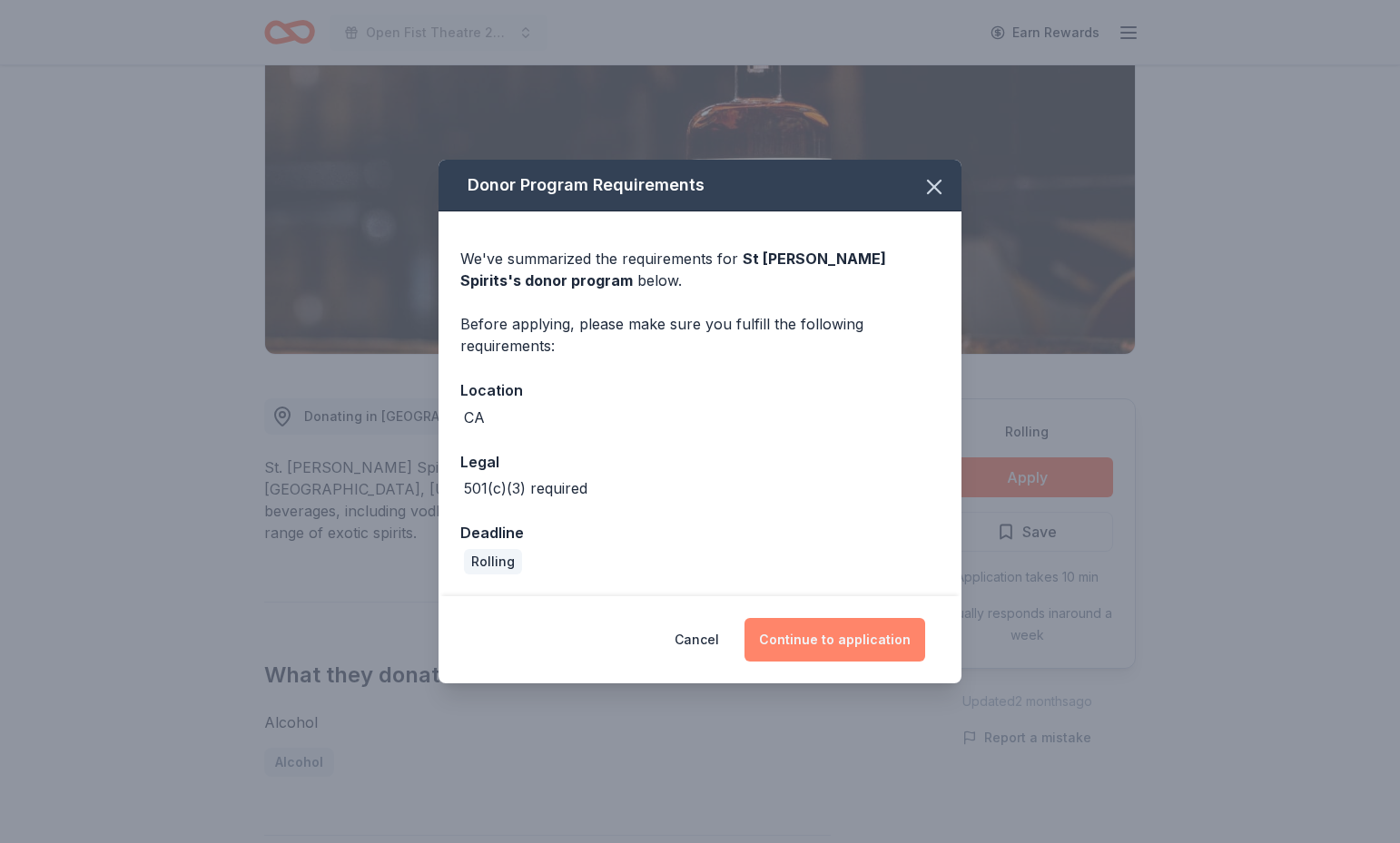
click at [828, 645] on button "Continue to application" at bounding box center [835, 640] width 181 height 44
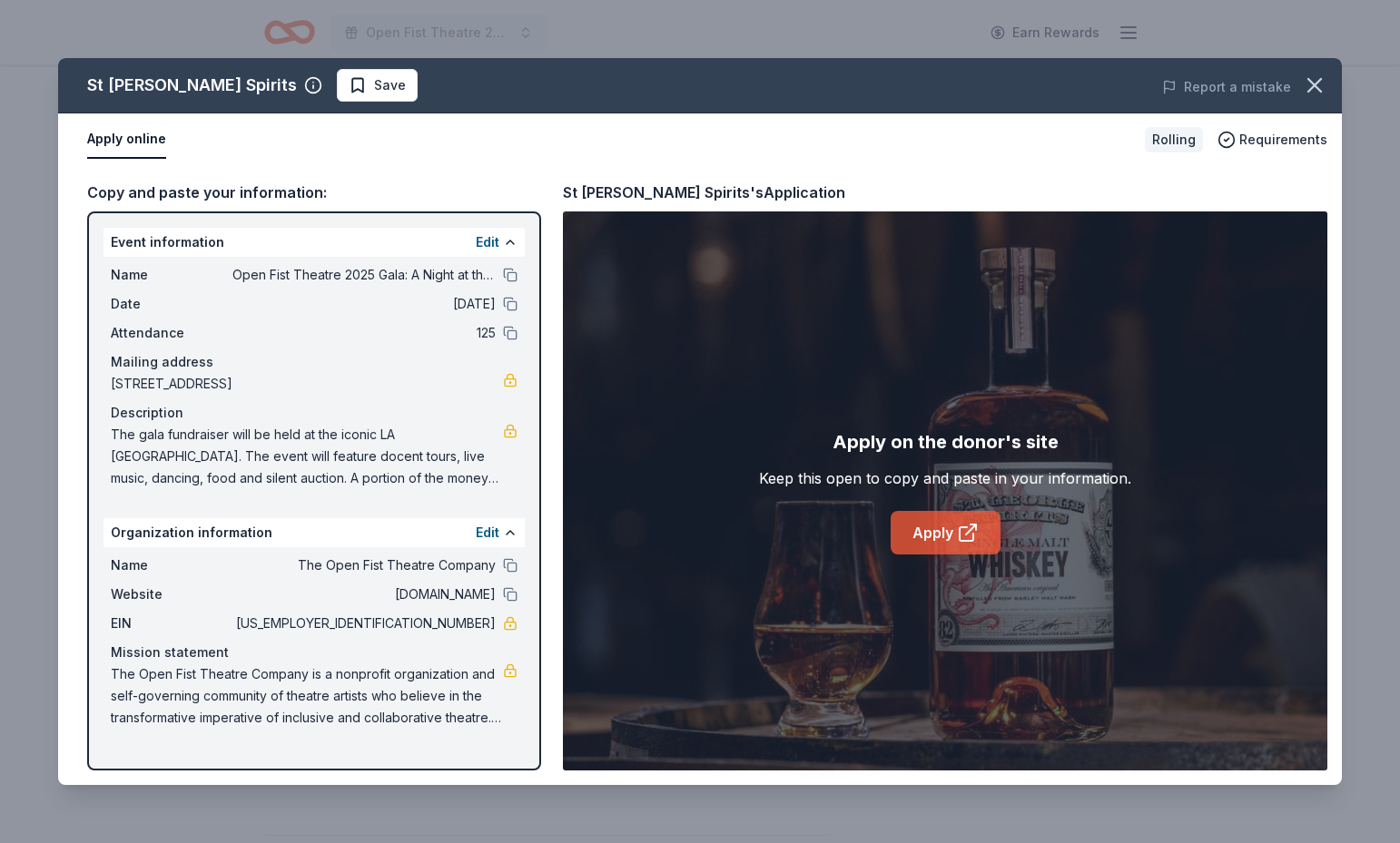
click at [941, 529] on link "Apply" at bounding box center [946, 533] width 110 height 44
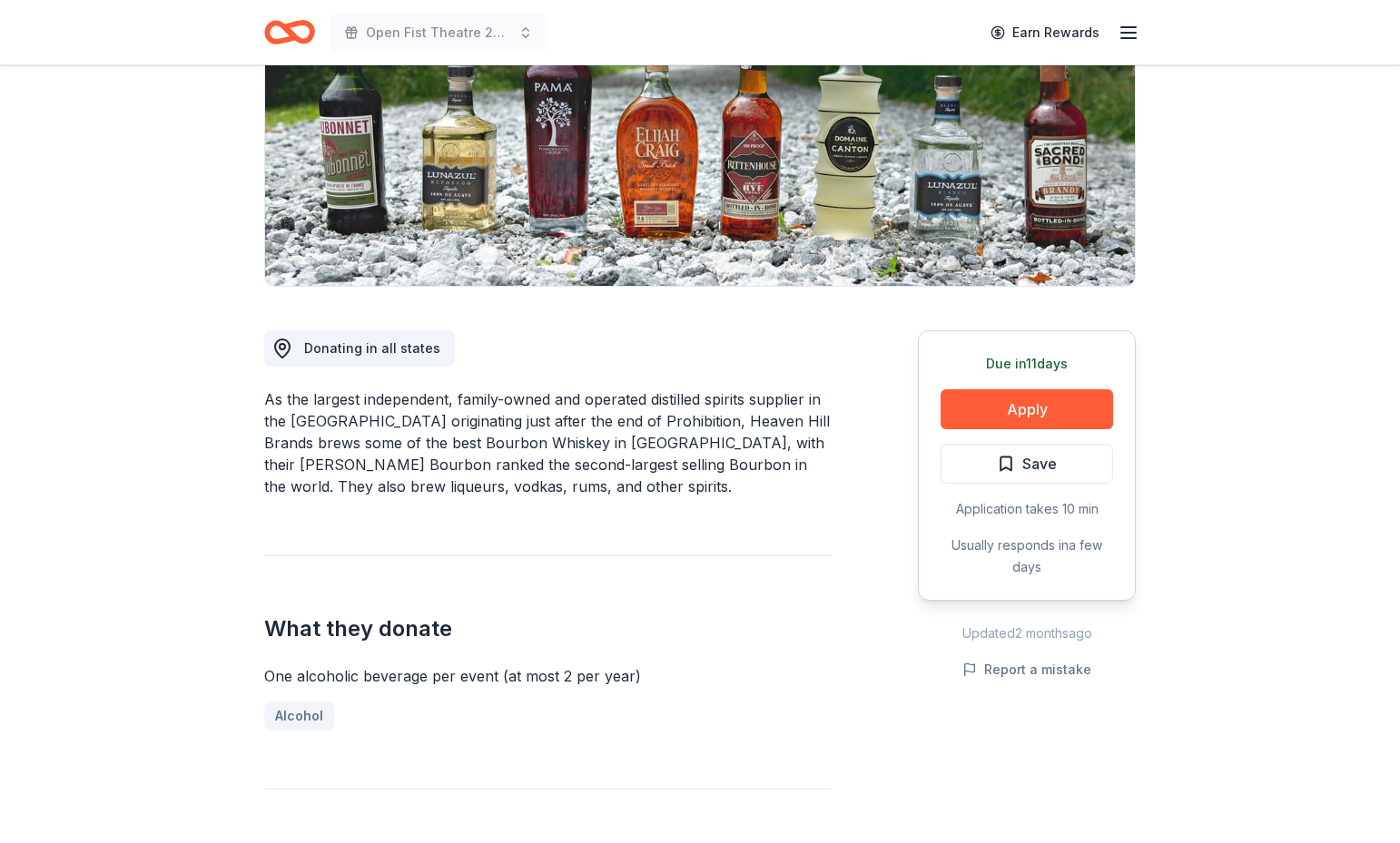
scroll to position [249, 0]
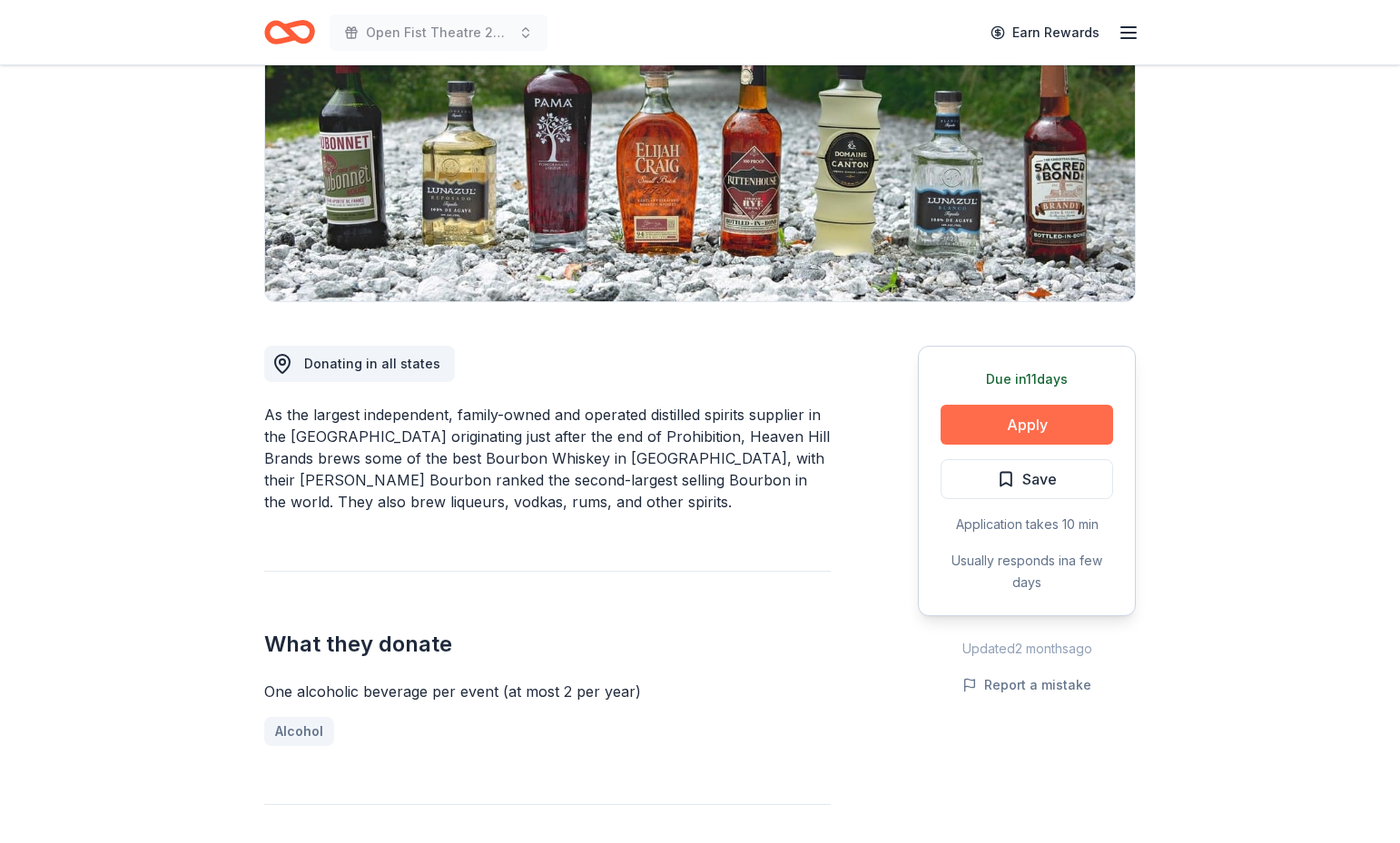
click at [1056, 426] on button "Apply" at bounding box center [1027, 424] width 172 height 40
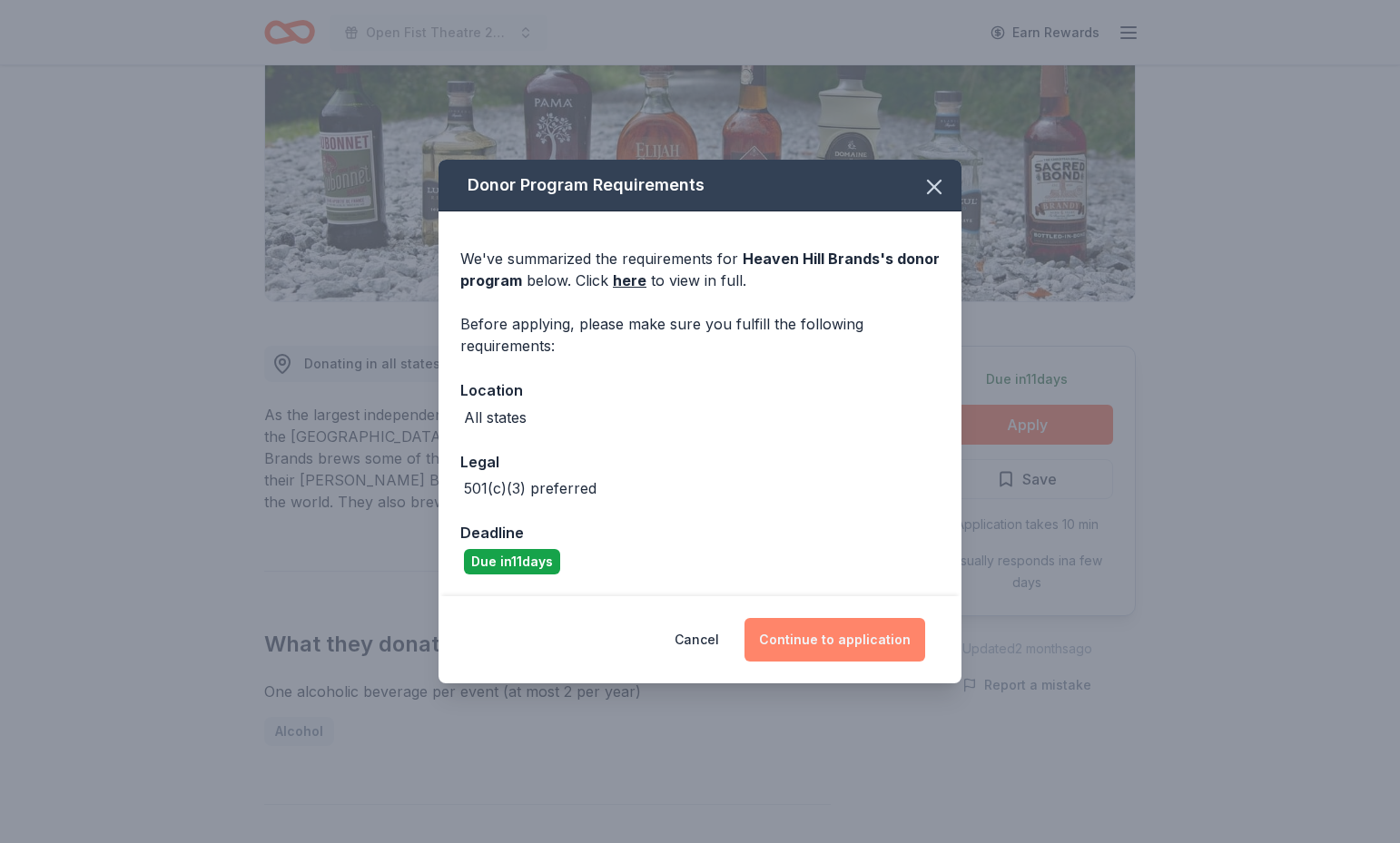
click at [855, 642] on button "Continue to application" at bounding box center [835, 640] width 181 height 44
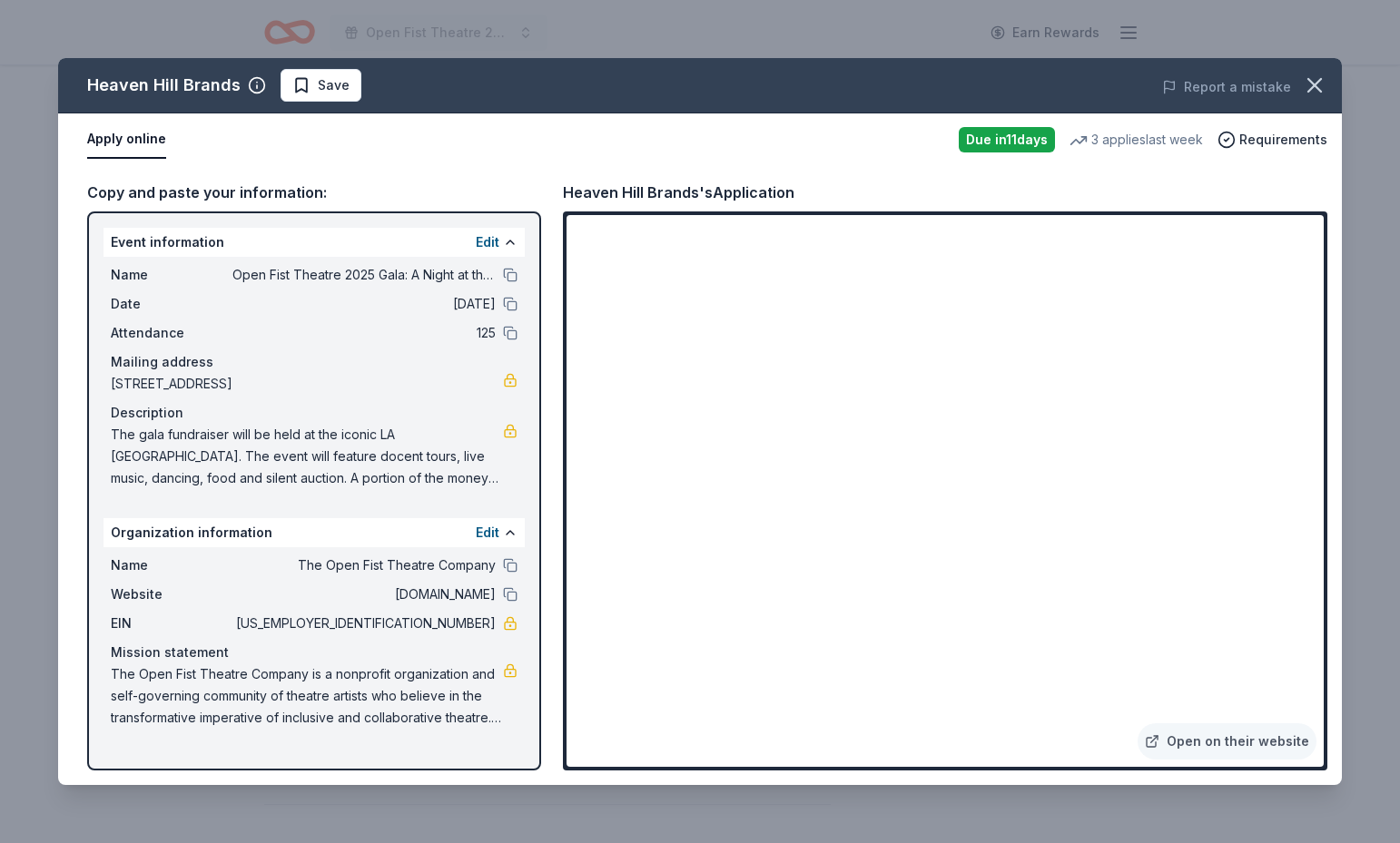
click at [1374, 524] on div "Heaven Hill Brands Save Report a mistake Apply online Due in 11 days 3 applies …" at bounding box center [700, 422] width 1400 height 843
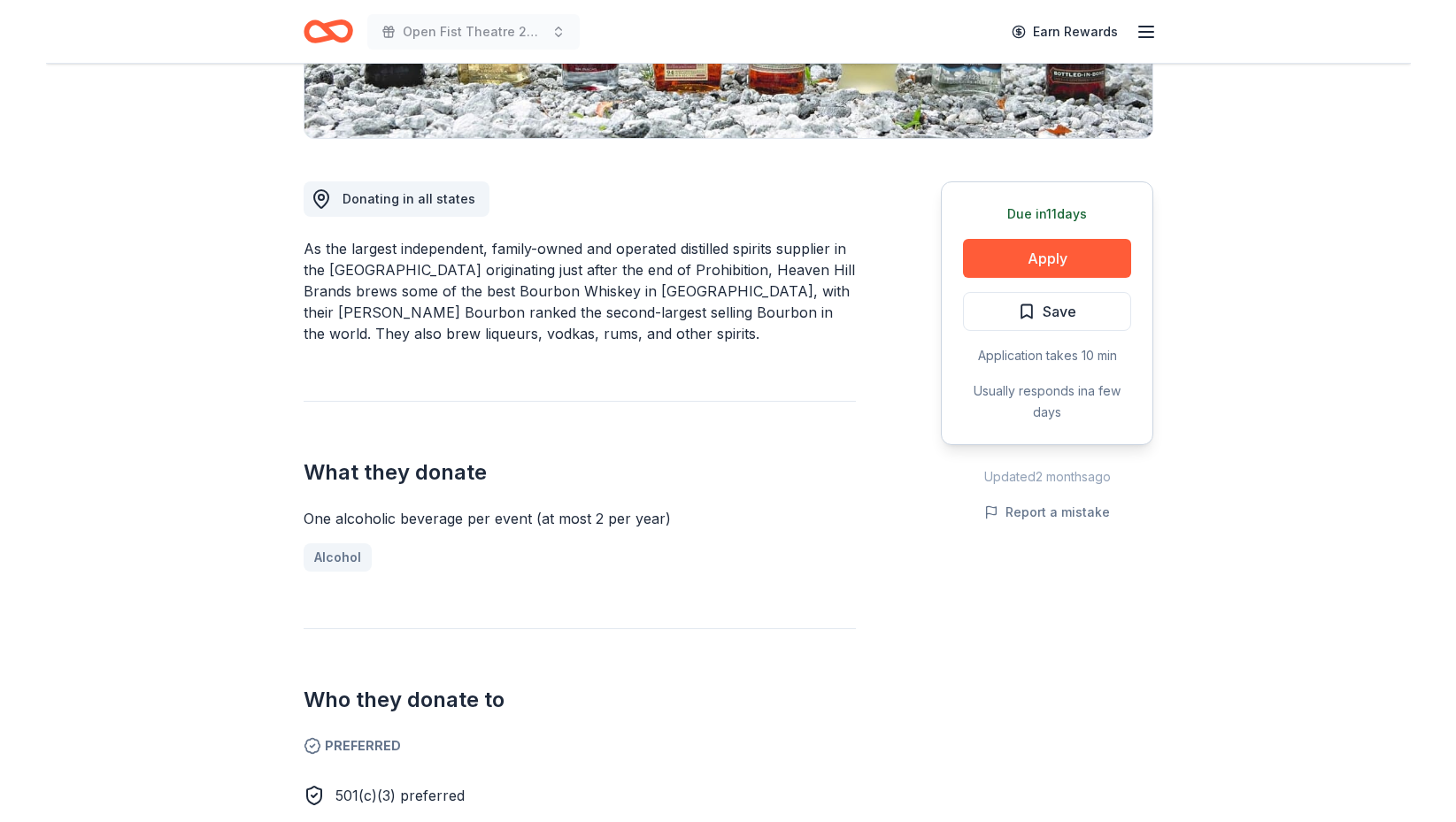
scroll to position [405, 0]
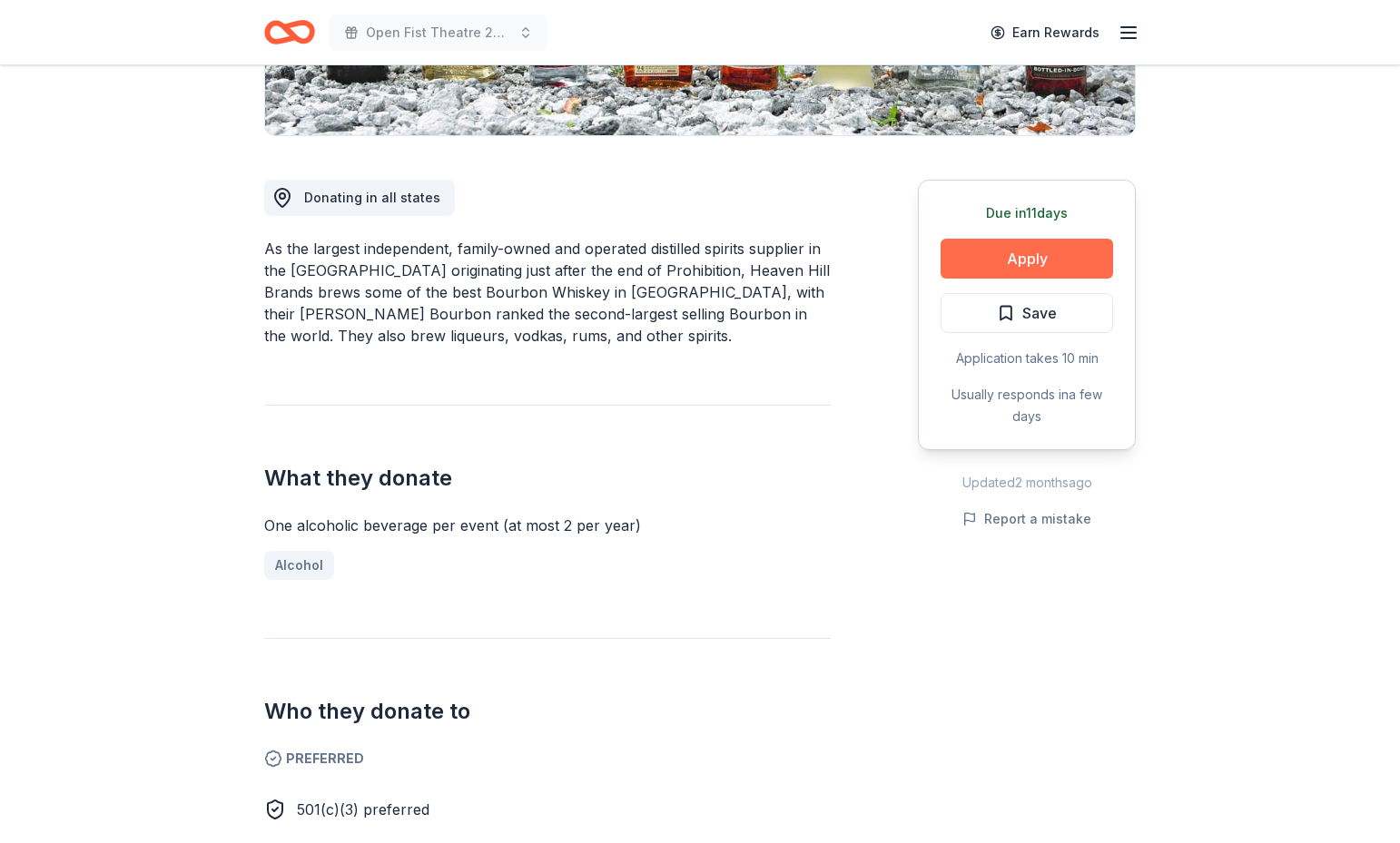
click at [1050, 269] on button "Apply" at bounding box center [1027, 258] width 172 height 40
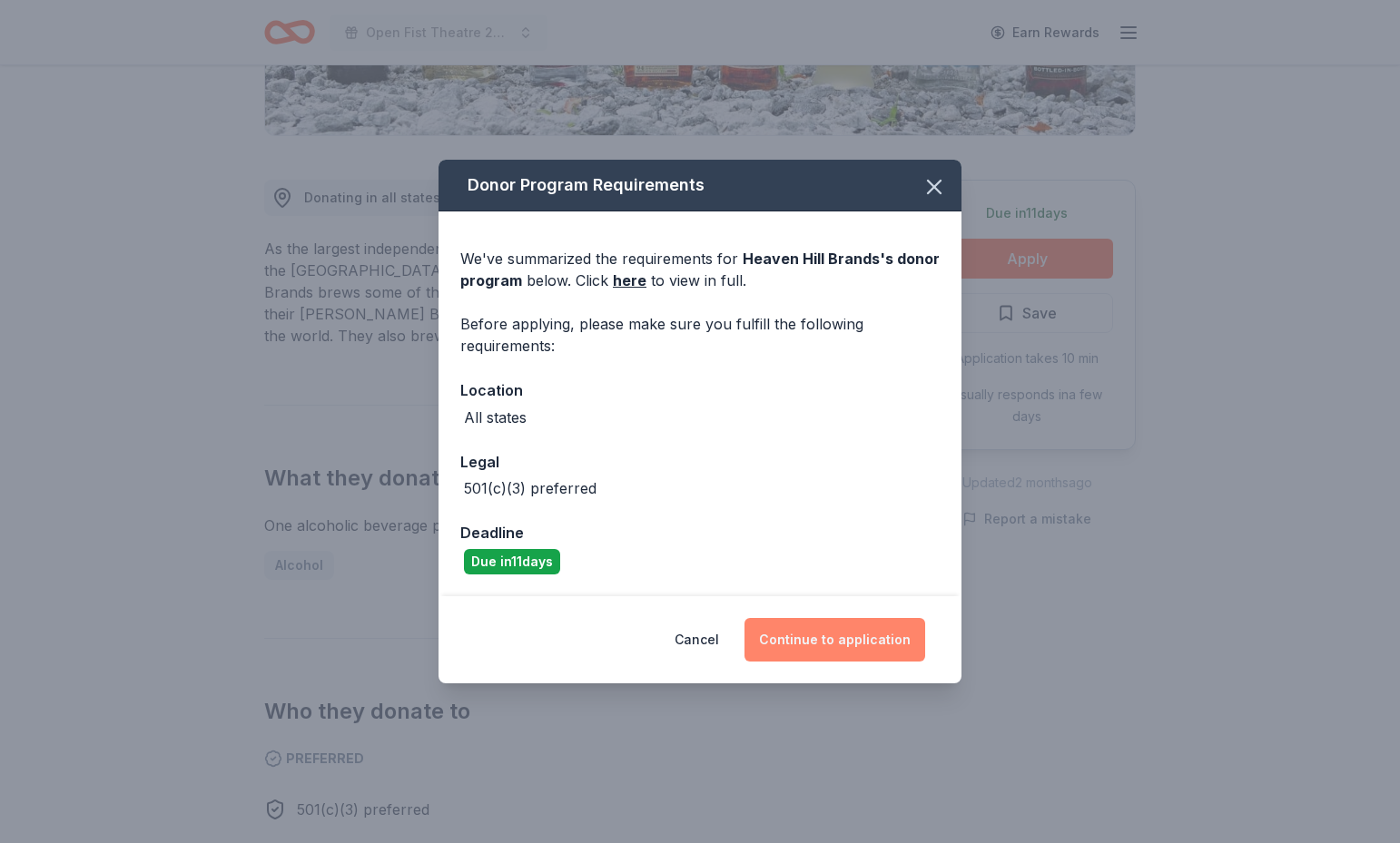
click at [838, 633] on button "Continue to application" at bounding box center [835, 640] width 181 height 44
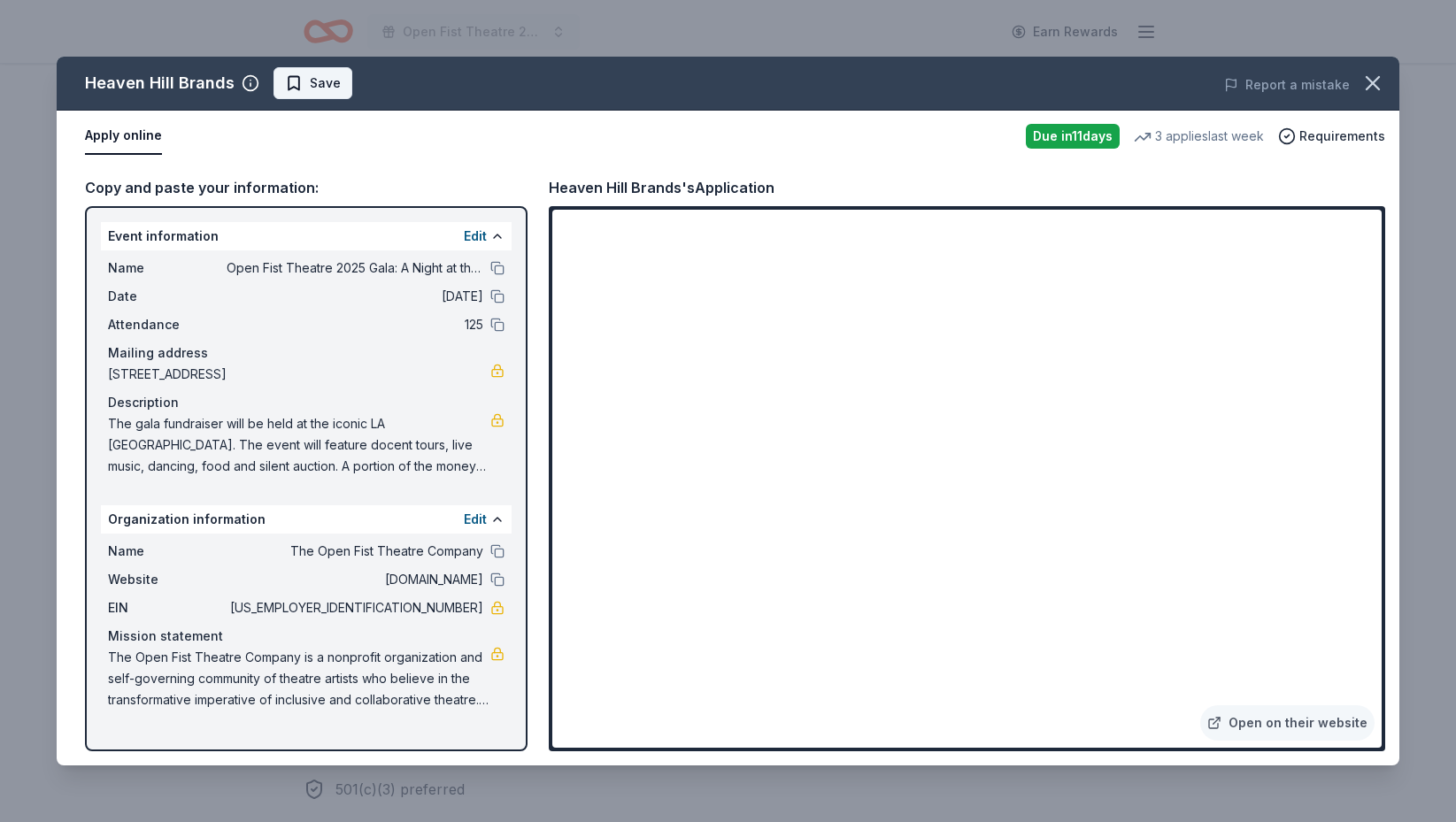
click at [319, 78] on span "Save" at bounding box center [325, 83] width 31 height 21
click at [352, 78] on html "Open Fist Theatre 2025 Gala: A Night at the Museum Earn Rewards Due in 11 days …" at bounding box center [728, 411] width 1456 height 822
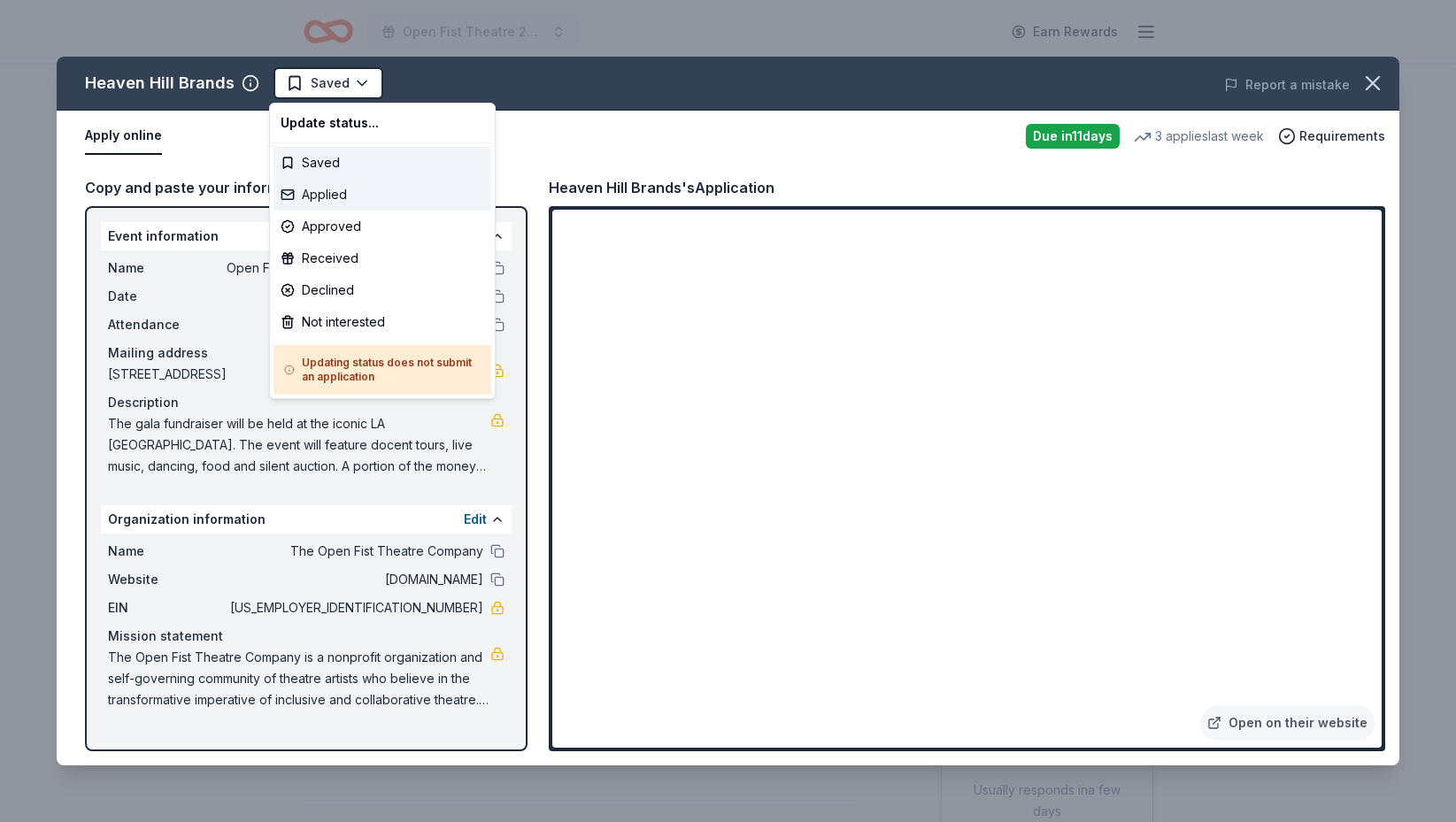
click at [359, 196] on div "Applied" at bounding box center [382, 194] width 217 height 31
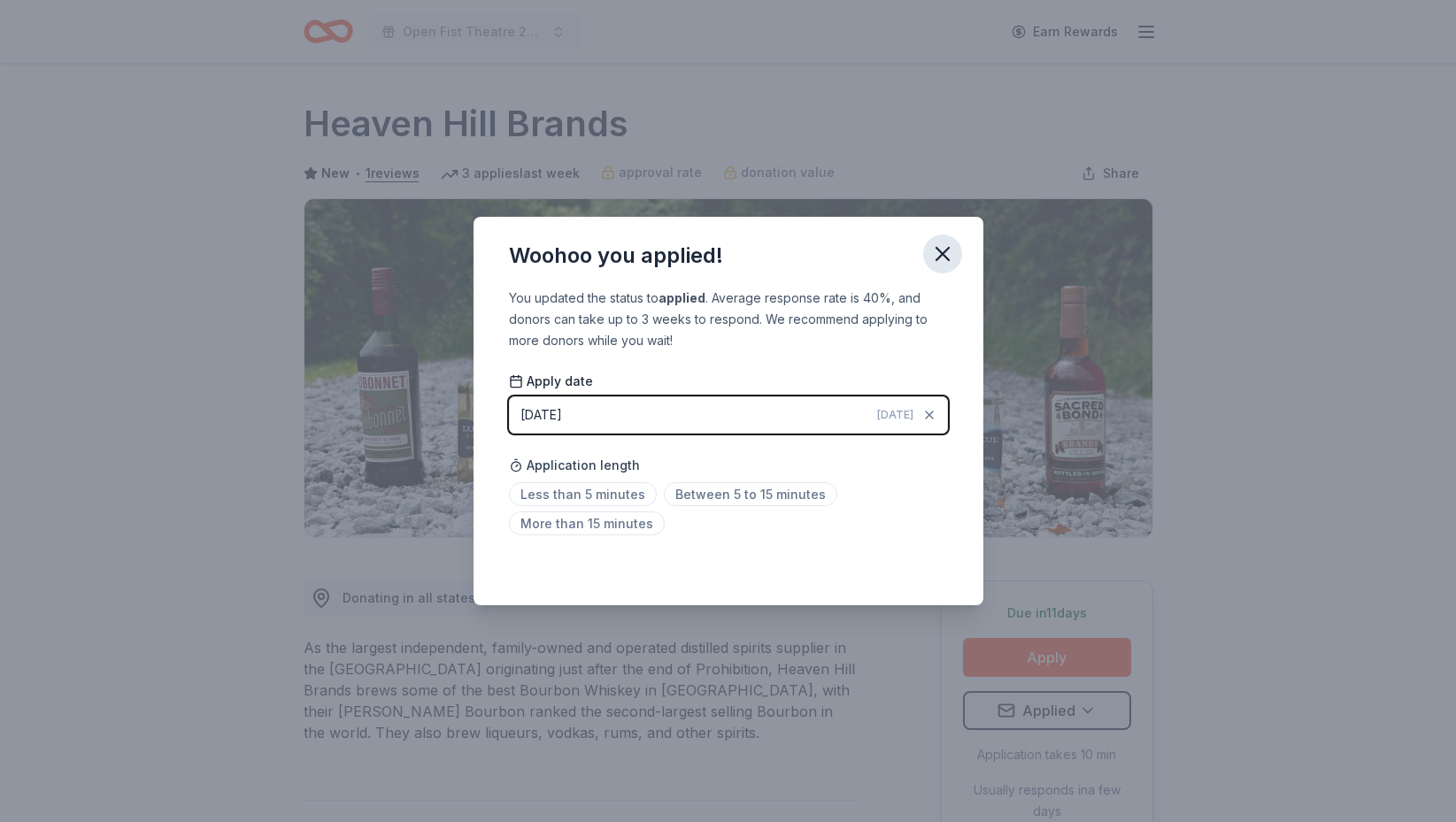
click at [948, 249] on icon "button" at bounding box center [942, 254] width 12 height 12
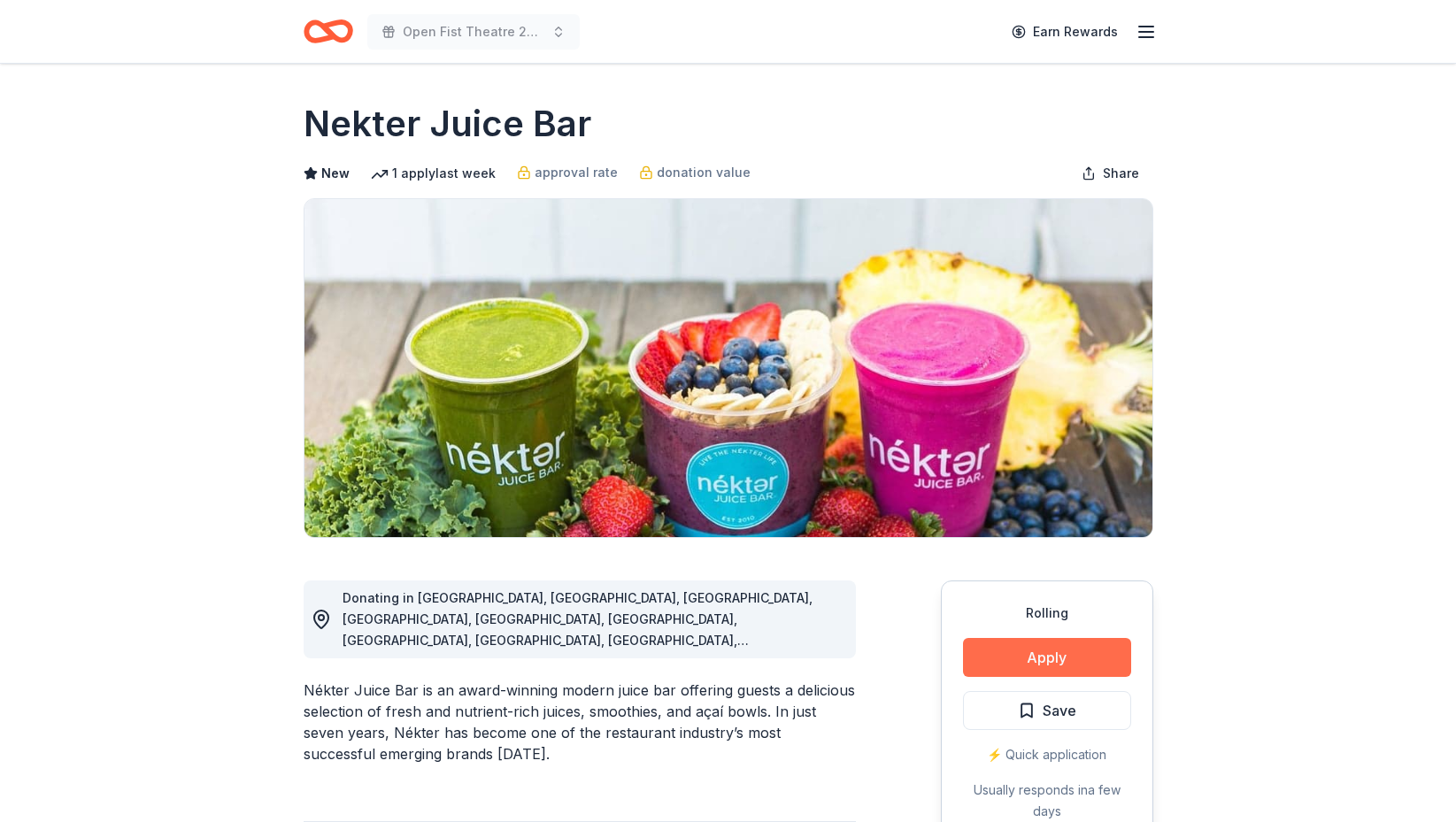
click at [1057, 657] on button "Apply" at bounding box center [1047, 657] width 168 height 39
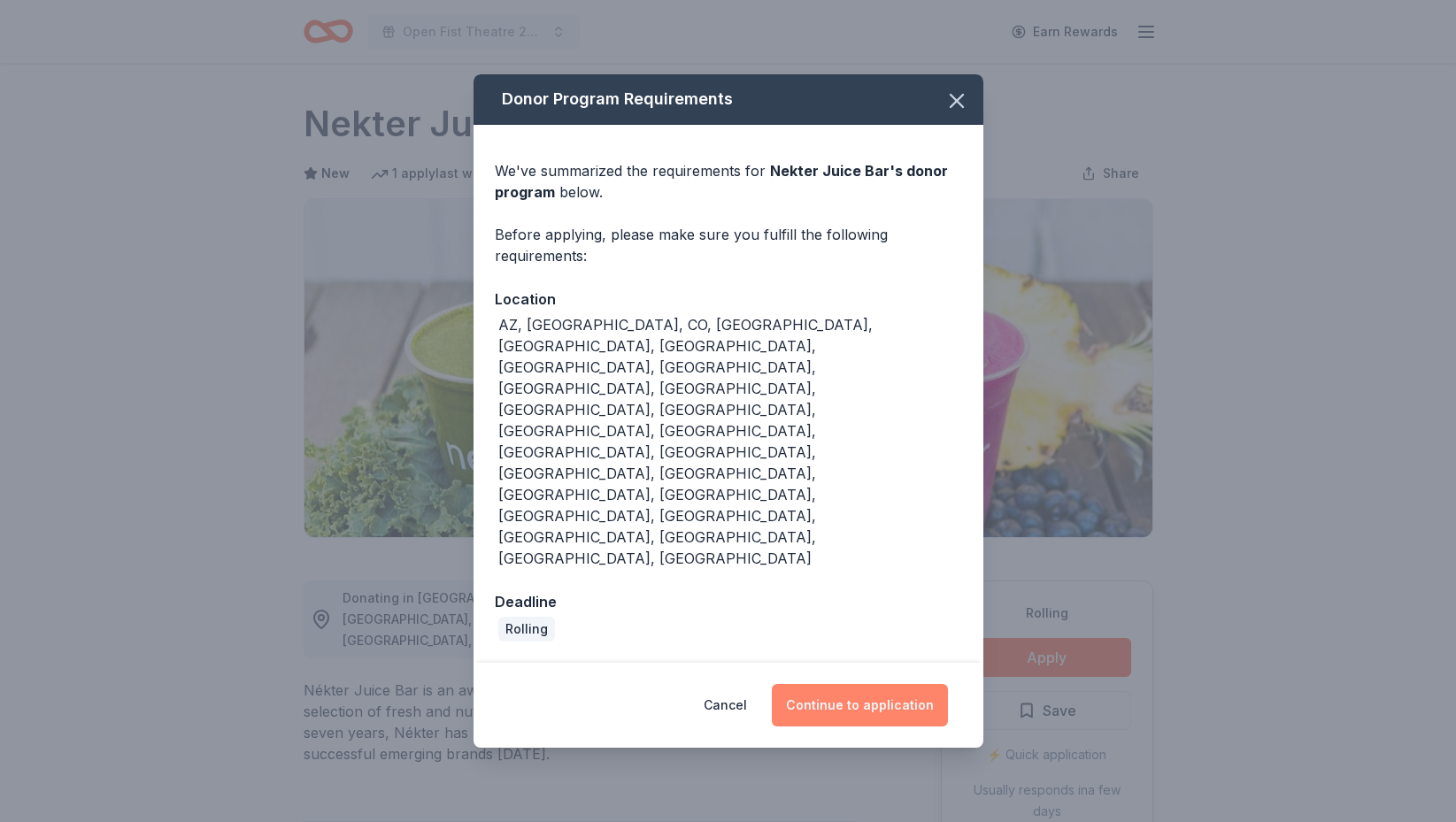
click at [900, 685] on button "Continue to application" at bounding box center [859, 706] width 176 height 43
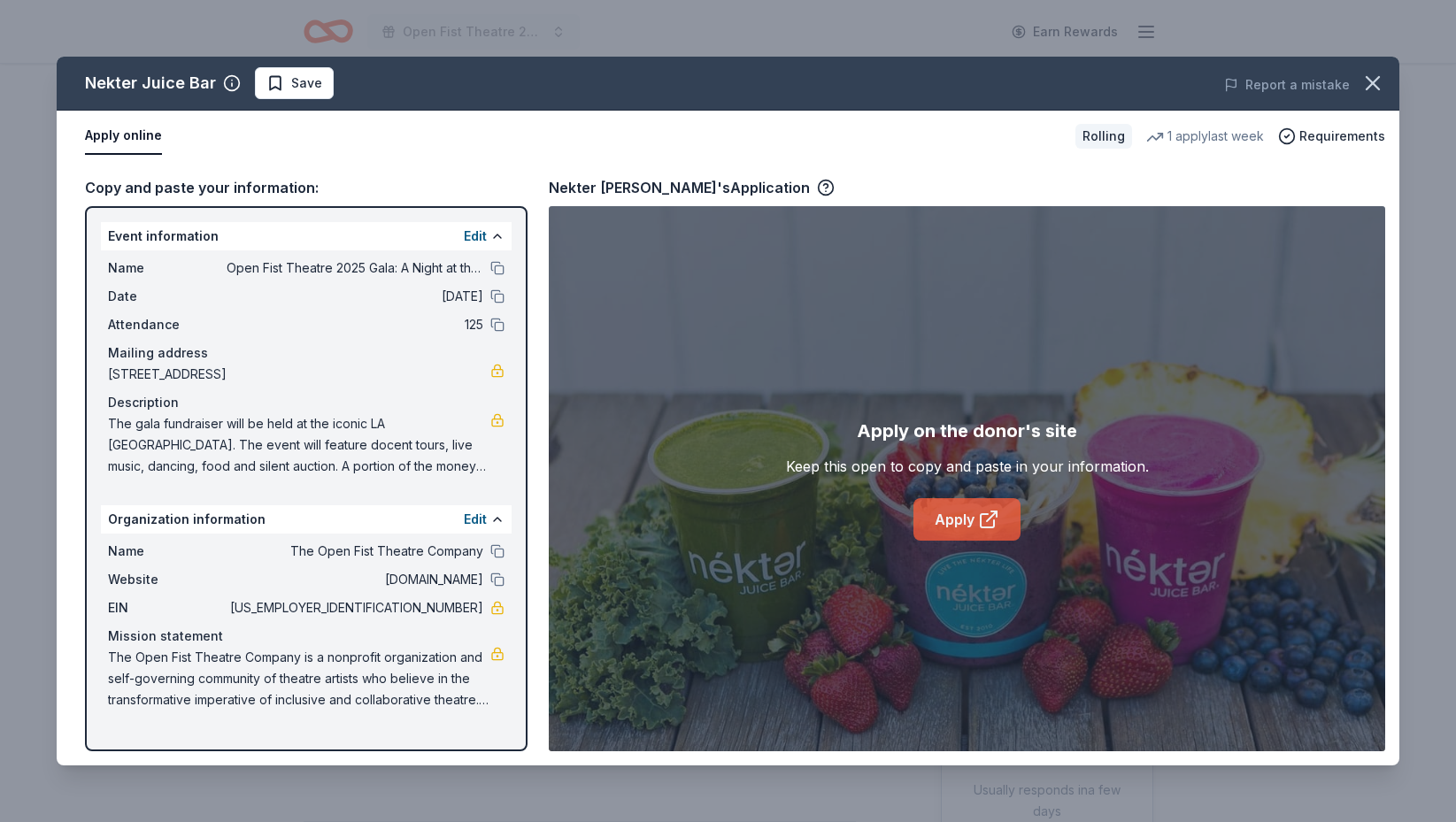
click at [992, 520] on icon at bounding box center [989, 520] width 21 height 21
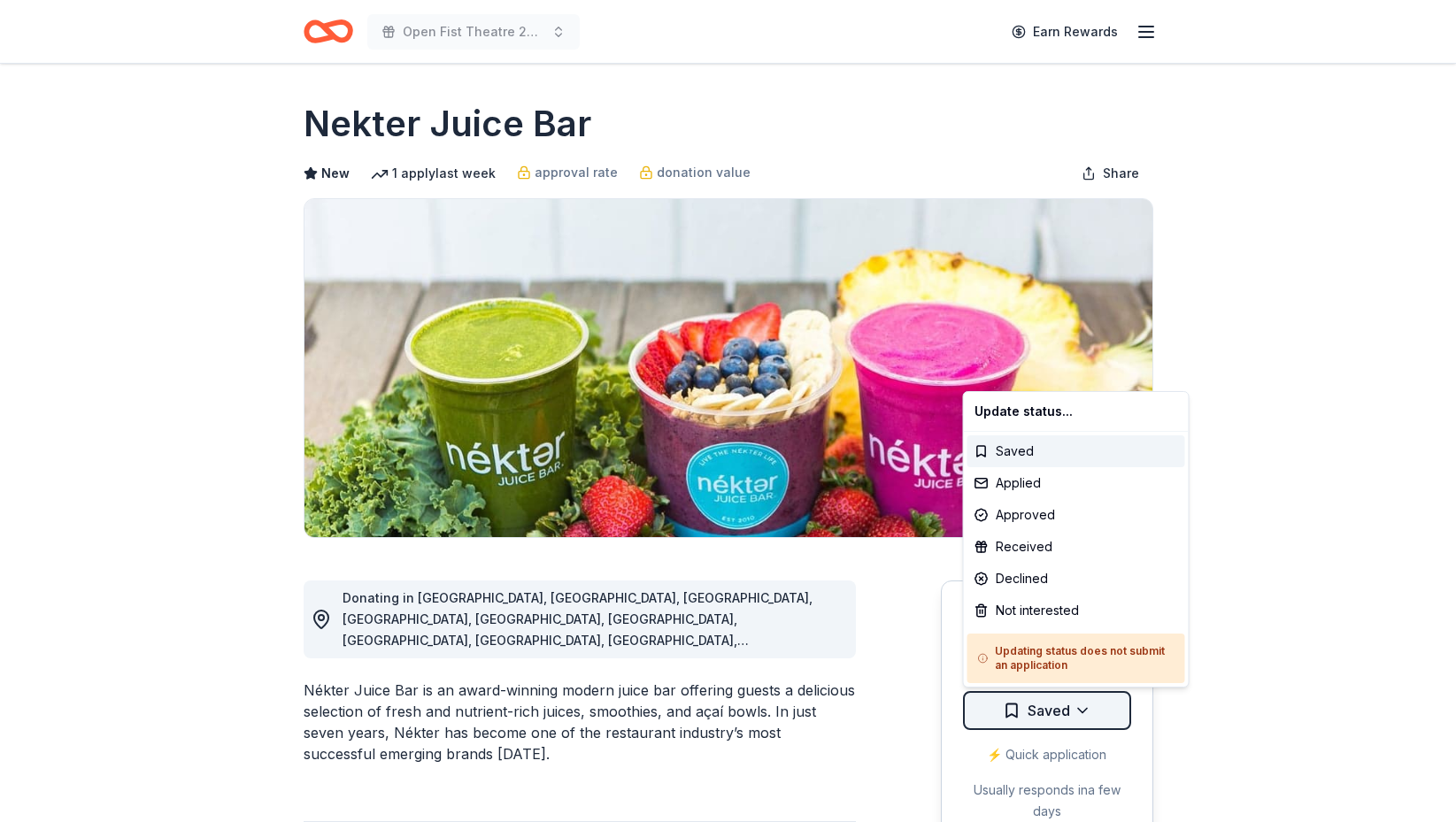
click at [1078, 712] on html "Open Fist Theatre 2025 Gala: A Night at the Museum Earn Rewards Rolling Share N…" at bounding box center [728, 411] width 1456 height 822
click at [1036, 487] on div "Applied" at bounding box center [1077, 483] width 217 height 31
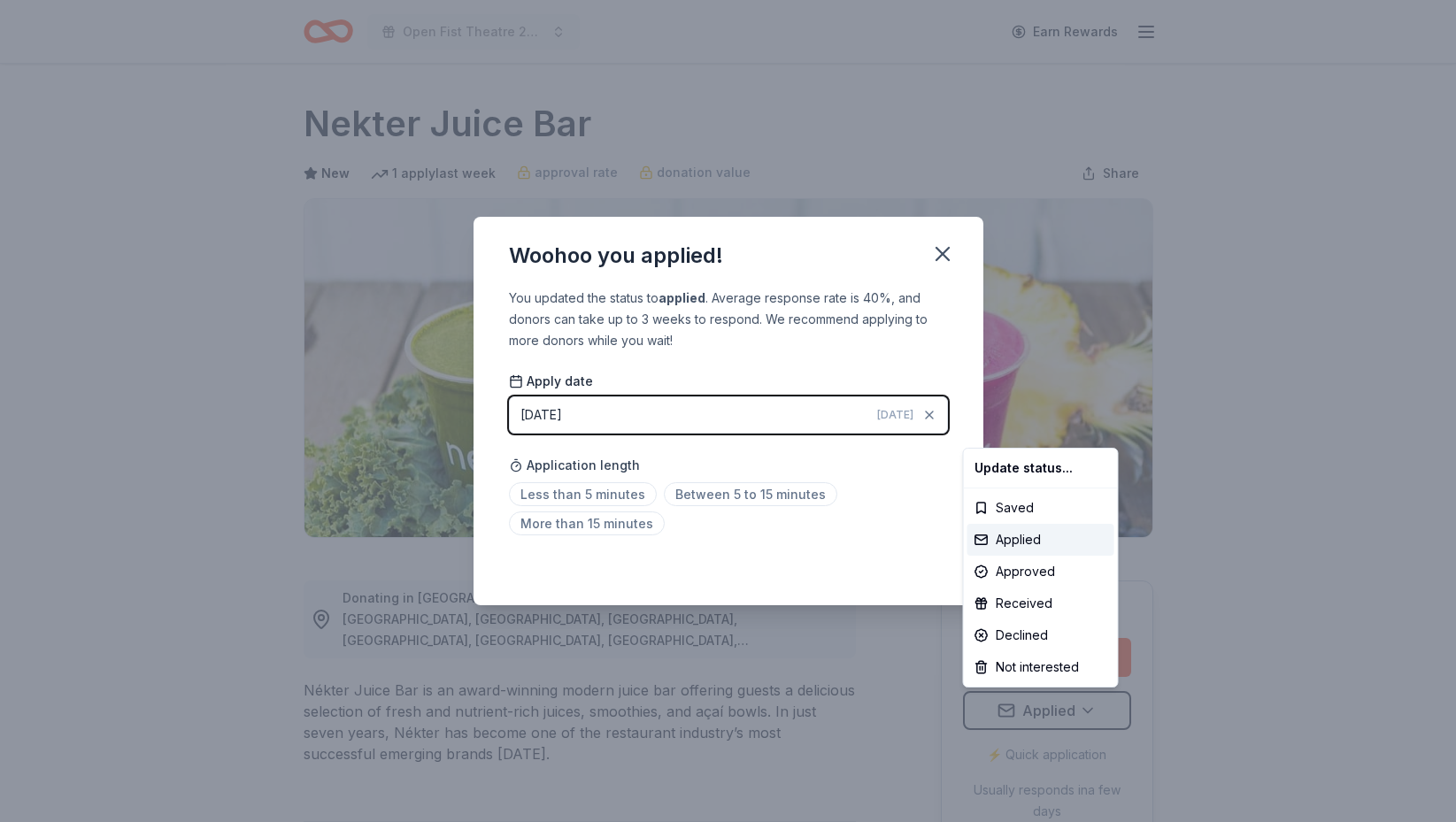
click at [938, 252] on html "Open Fist Theatre 2025 Gala: A Night at the Museum Earn Rewards Rolling Share N…" at bounding box center [728, 411] width 1456 height 822
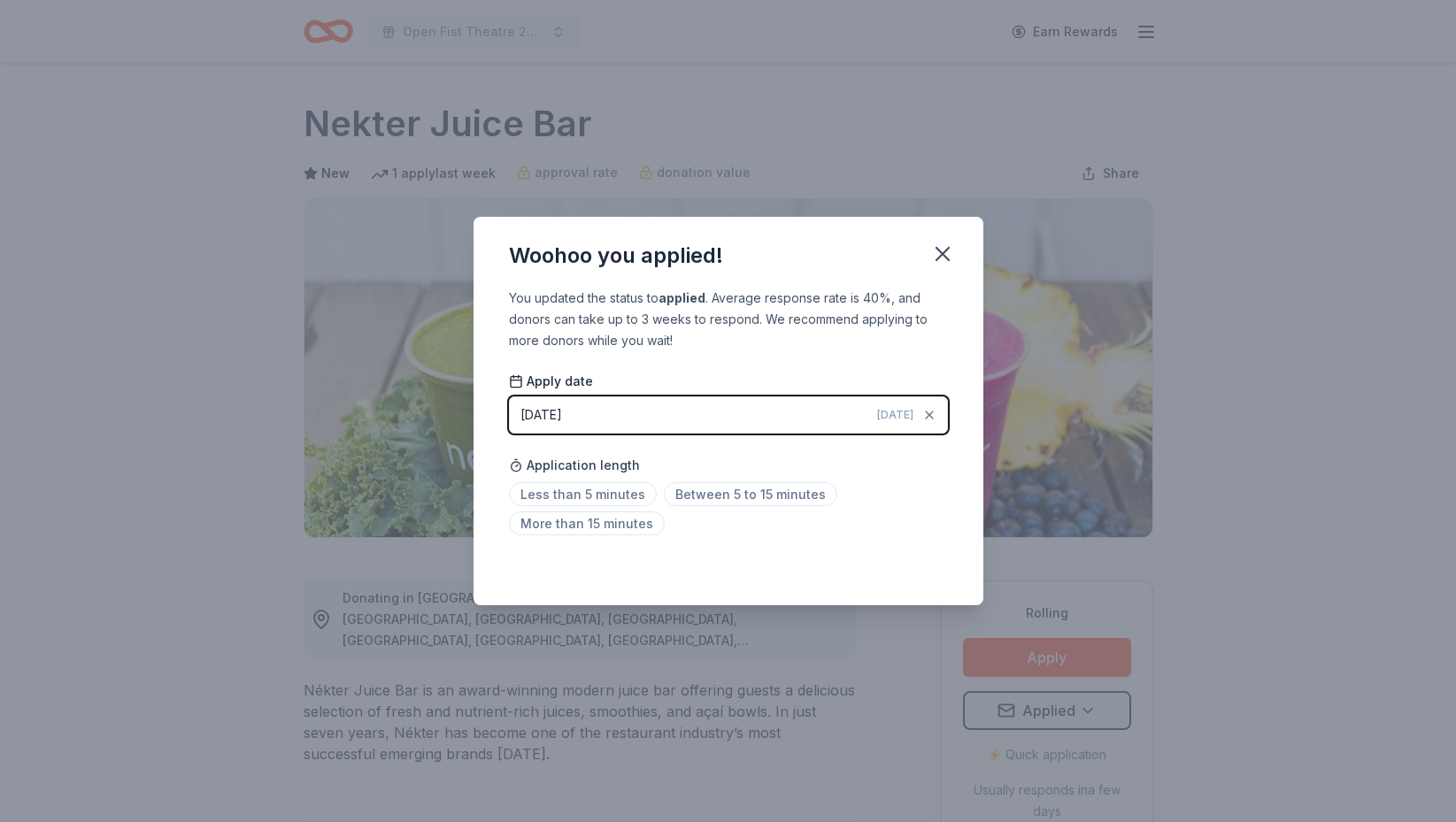
click at [1209, 100] on div "Woohoo you applied! You updated the status to applied . Average response rate i…" at bounding box center [728, 411] width 1456 height 822
click at [1215, 152] on div "Woohoo you applied! You updated the status to applied . Average response rate i…" at bounding box center [728, 411] width 1456 height 822
click at [950, 253] on icon "button" at bounding box center [943, 254] width 25 height 25
